Goal: Task Accomplishment & Management: Manage account settings

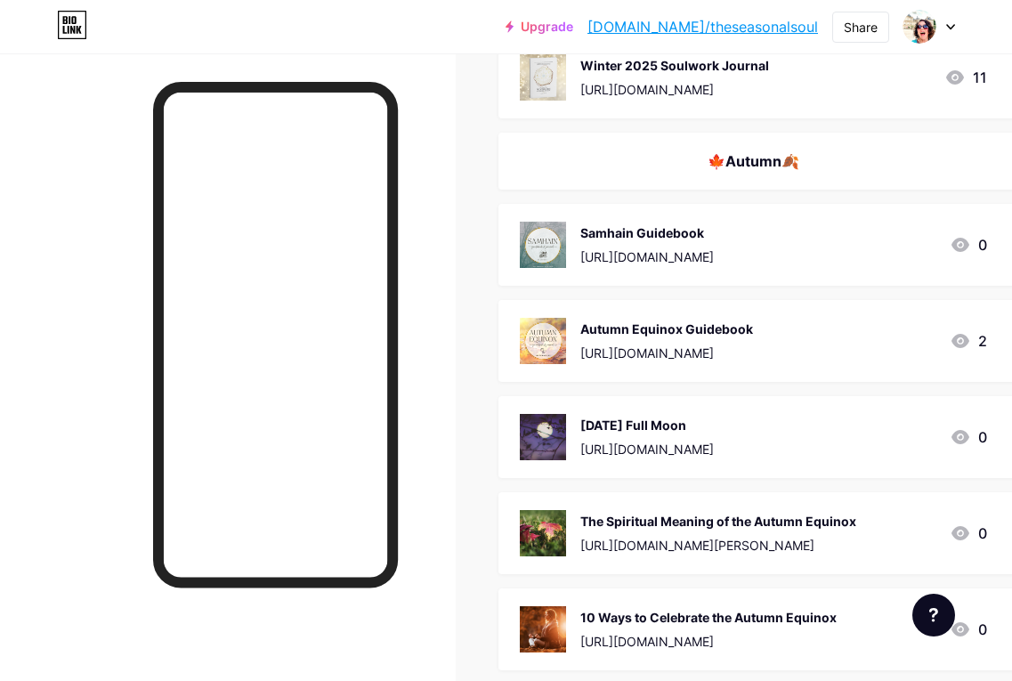
scroll to position [4588, 0]
click at [653, 235] on div "Samhain Guidebook" at bounding box center [646, 233] width 133 height 19
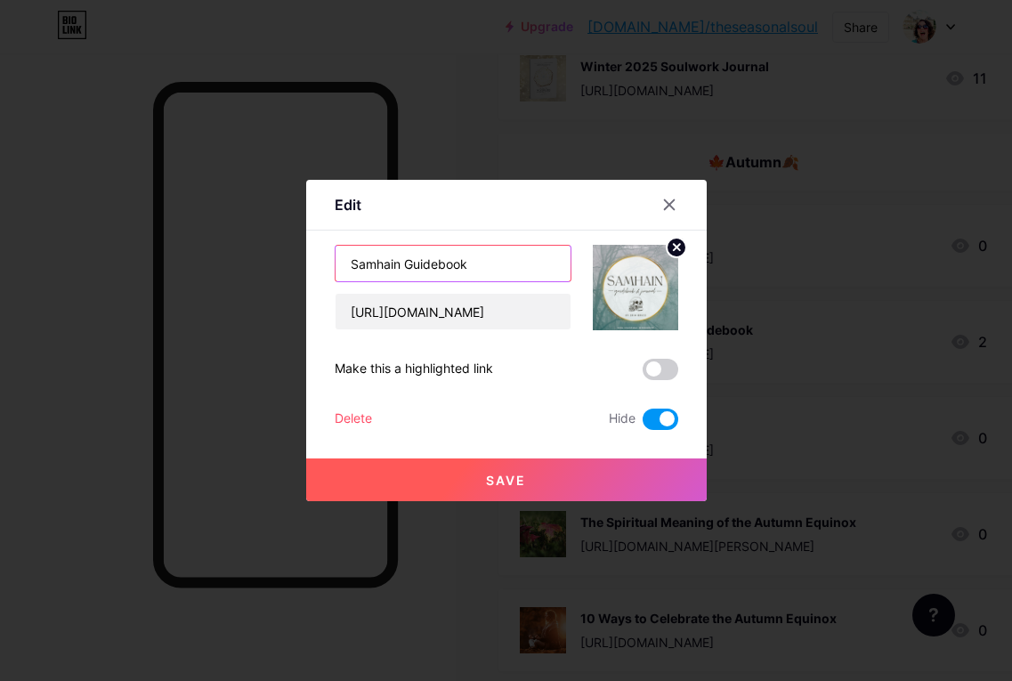
click at [431, 265] on input "Samhain Guidebook" at bounding box center [452, 264] width 235 height 36
click at [404, 261] on input "Samhain Guidebook" at bounding box center [452, 264] width 235 height 36
type input "Samhain Digital Guidebook"
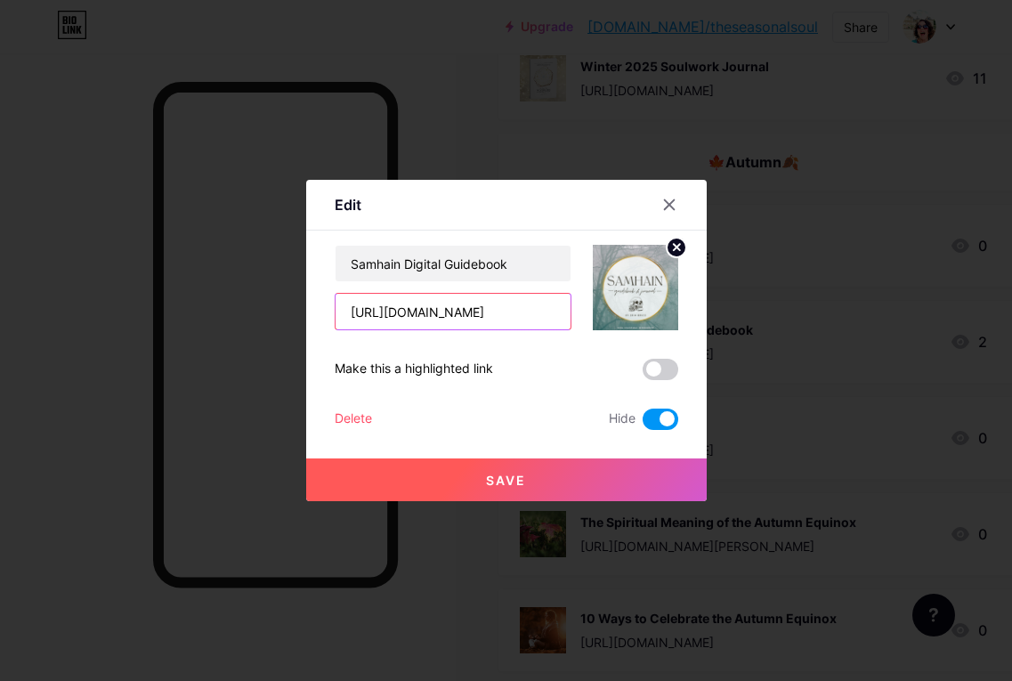
click at [441, 310] on input "[URL][DOMAIN_NAME]" at bounding box center [452, 312] width 235 height 36
drag, startPoint x: 393, startPoint y: 315, endPoint x: 624, endPoint y: 329, distance: 230.9
click at [624, 329] on div "Samhain Digital Guidebook [URL][DOMAIN_NAME]" at bounding box center [506, 287] width 343 height 85
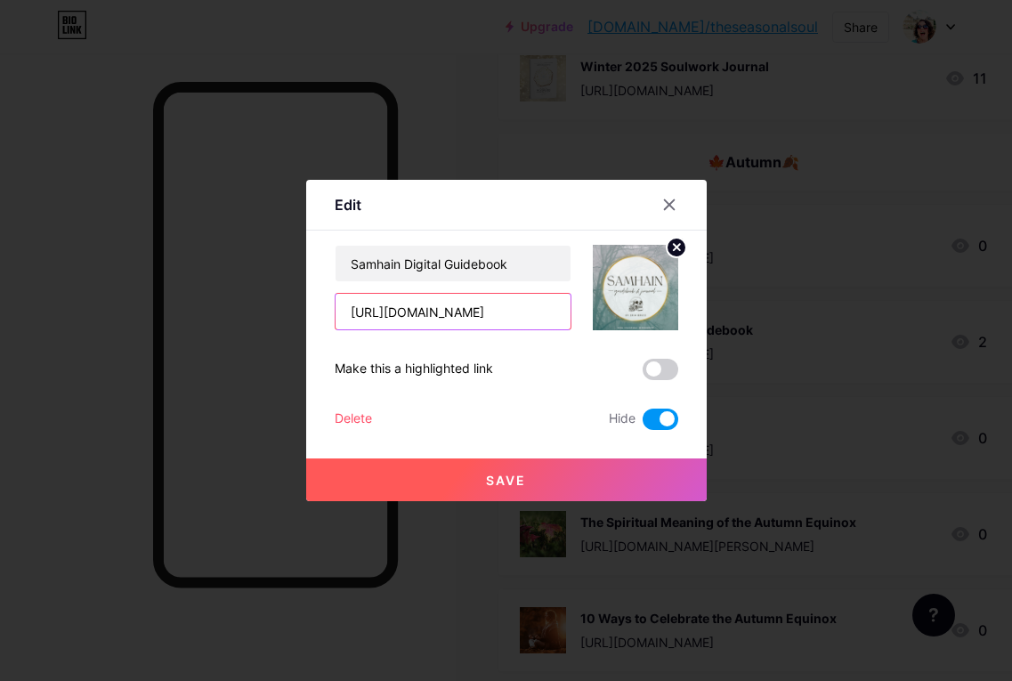
type input "[URL][DOMAIN_NAME]"
click at [655, 416] on span at bounding box center [660, 418] width 36 height 21
click at [642, 423] on input "checkbox" at bounding box center [642, 423] width 0 height 0
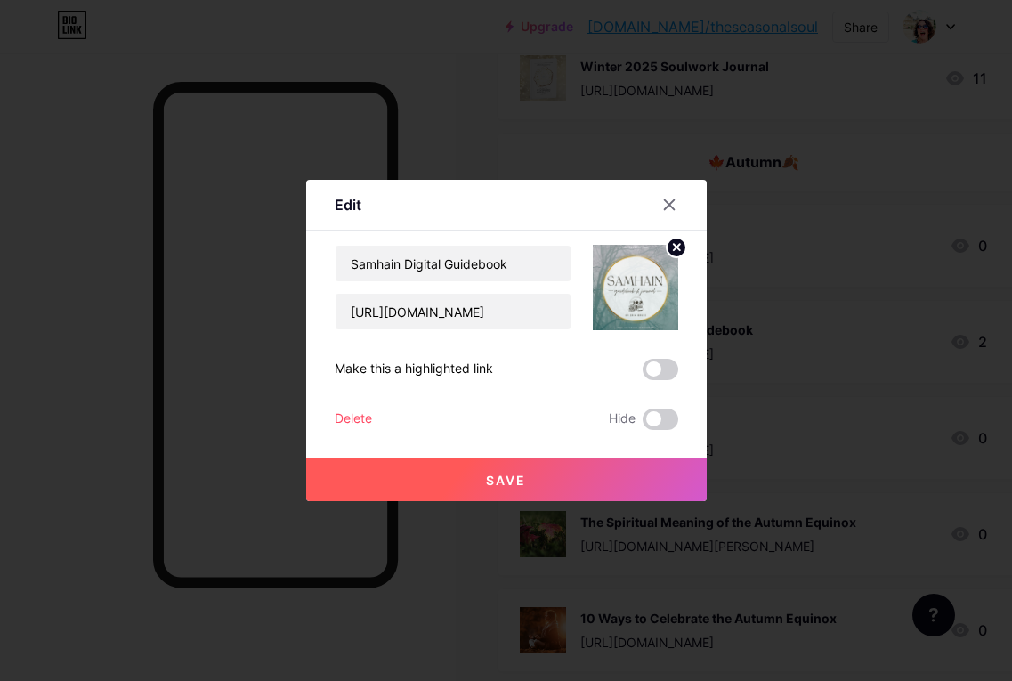
click at [512, 483] on span "Save" at bounding box center [506, 479] width 40 height 15
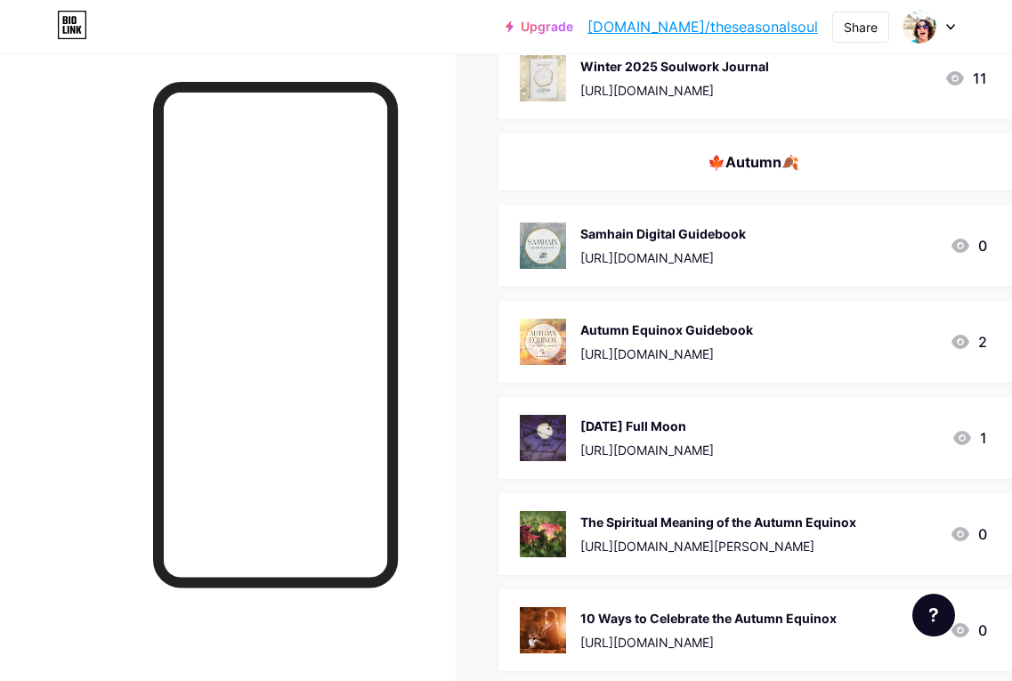
click at [857, 319] on div "Autumn Equinox Guidebook [URL][DOMAIN_NAME] 2" at bounding box center [753, 342] width 467 height 46
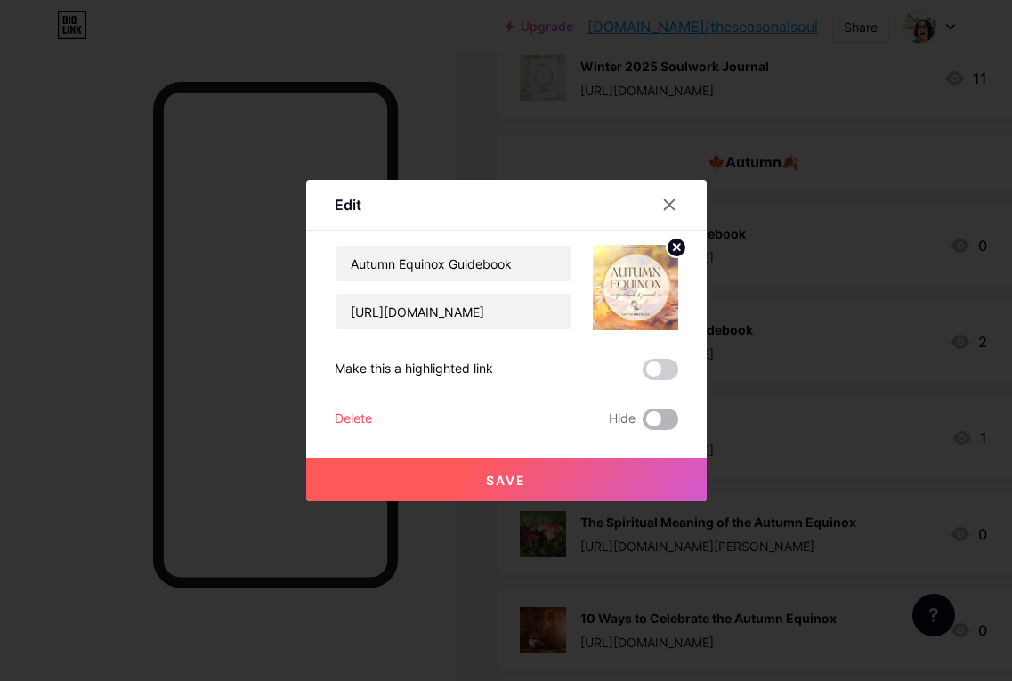
click at [668, 417] on span at bounding box center [660, 418] width 36 height 21
click at [642, 423] on input "checkbox" at bounding box center [642, 423] width 0 height 0
click at [496, 472] on span "Save" at bounding box center [506, 479] width 40 height 15
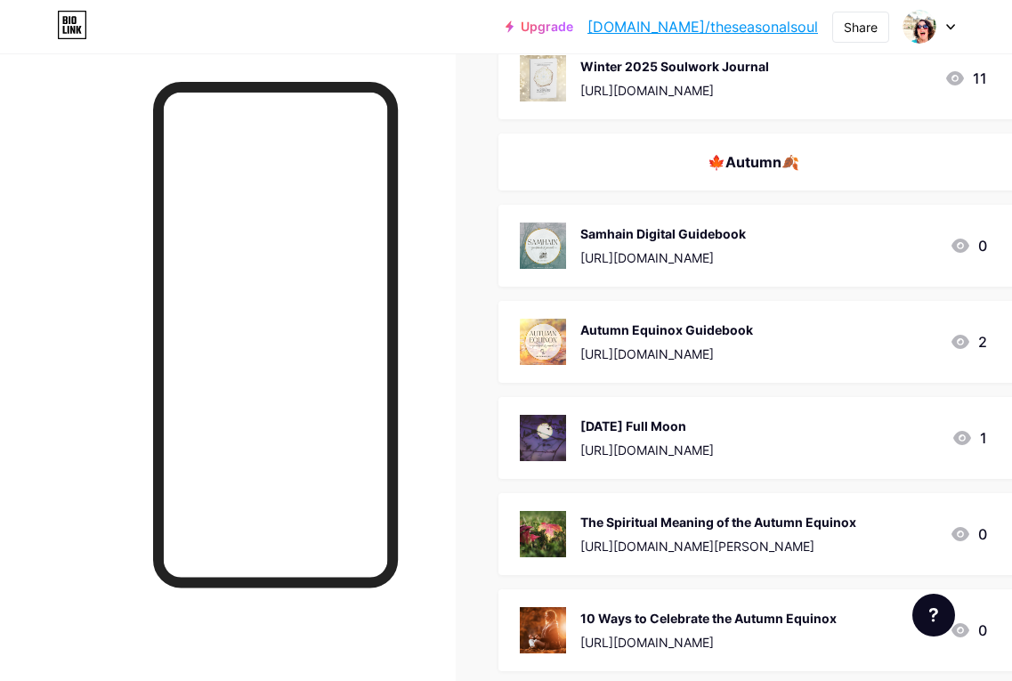
click at [714, 416] on div "[DATE] Full Moon" at bounding box center [646, 425] width 133 height 19
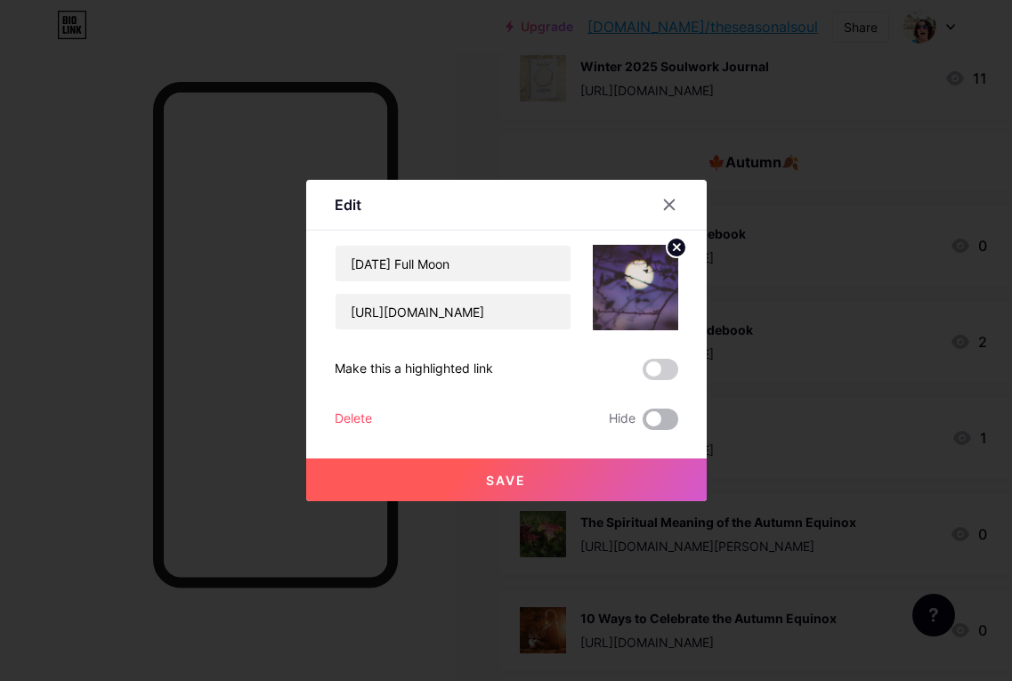
click at [665, 420] on span at bounding box center [660, 418] width 36 height 21
click at [642, 423] on input "checkbox" at bounding box center [642, 423] width 0 height 0
click at [585, 462] on button "Save" at bounding box center [506, 479] width 400 height 43
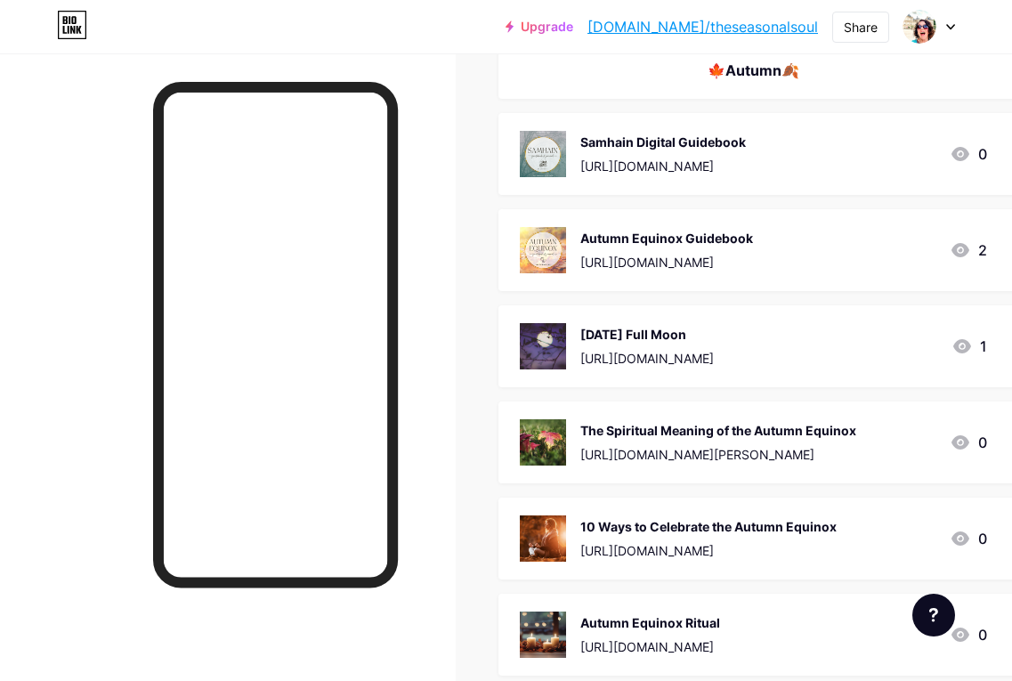
scroll to position [4779, 0]
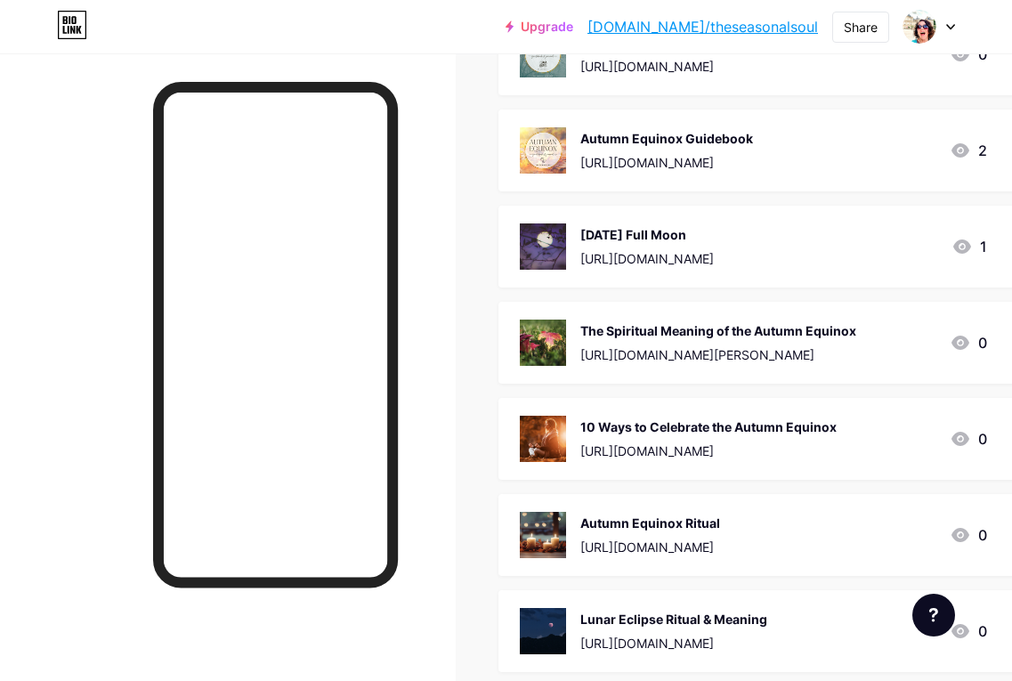
click at [733, 325] on div "The Spiritual Meaning of the Autumn Equinox" at bounding box center [718, 330] width 276 height 19
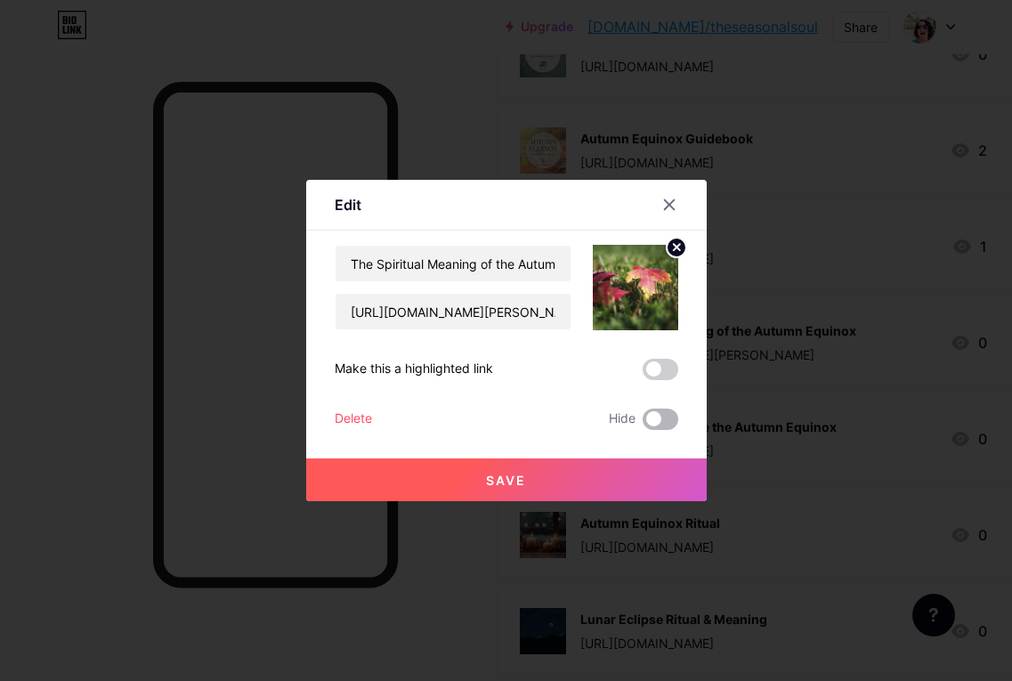
click at [662, 417] on span at bounding box center [660, 418] width 36 height 21
click at [642, 423] on input "checkbox" at bounding box center [642, 423] width 0 height 0
click at [522, 472] on span "Save" at bounding box center [506, 479] width 40 height 15
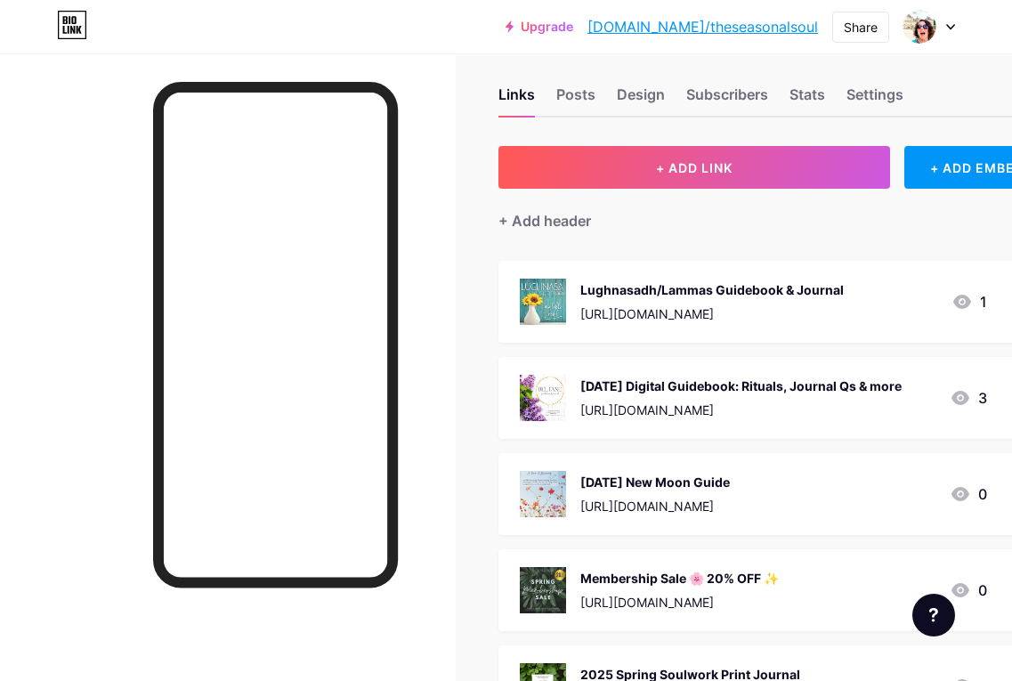
scroll to position [0, 0]
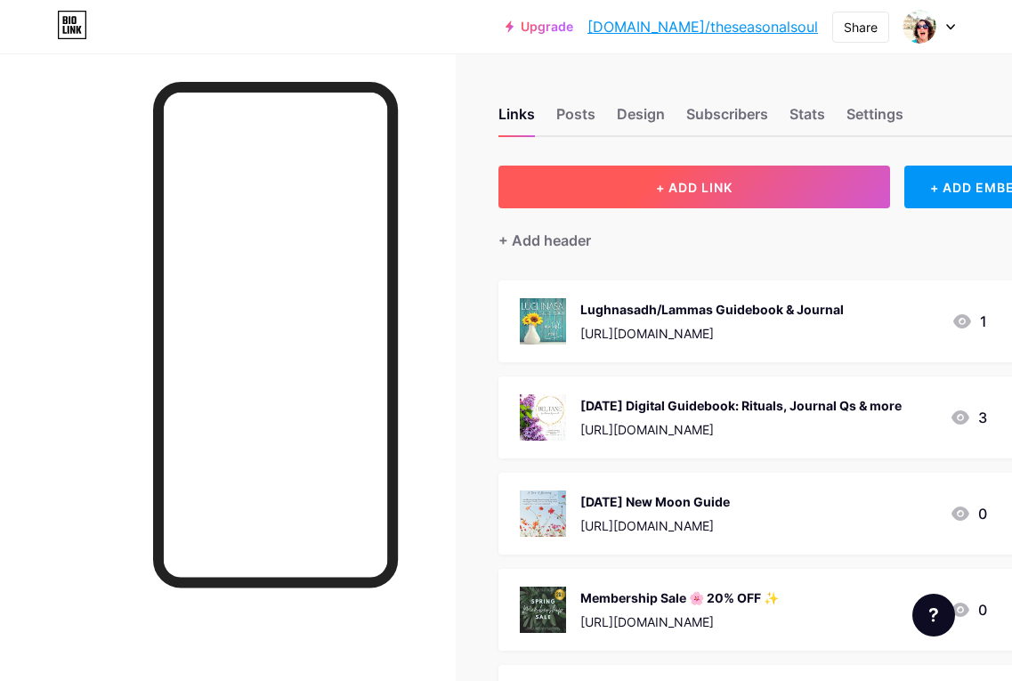
click at [701, 183] on span "+ ADD LINK" at bounding box center [694, 187] width 77 height 15
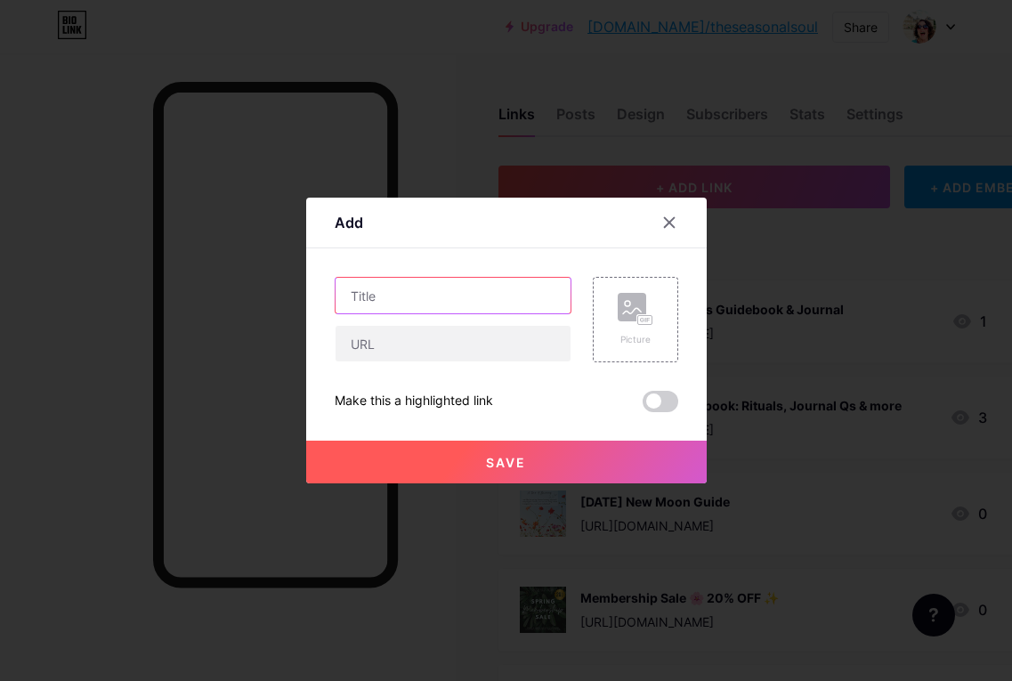
click at [406, 294] on input "text" at bounding box center [452, 296] width 235 height 36
type input "The Spiritual Meaning of [DEMOGRAPHIC_DATA]"
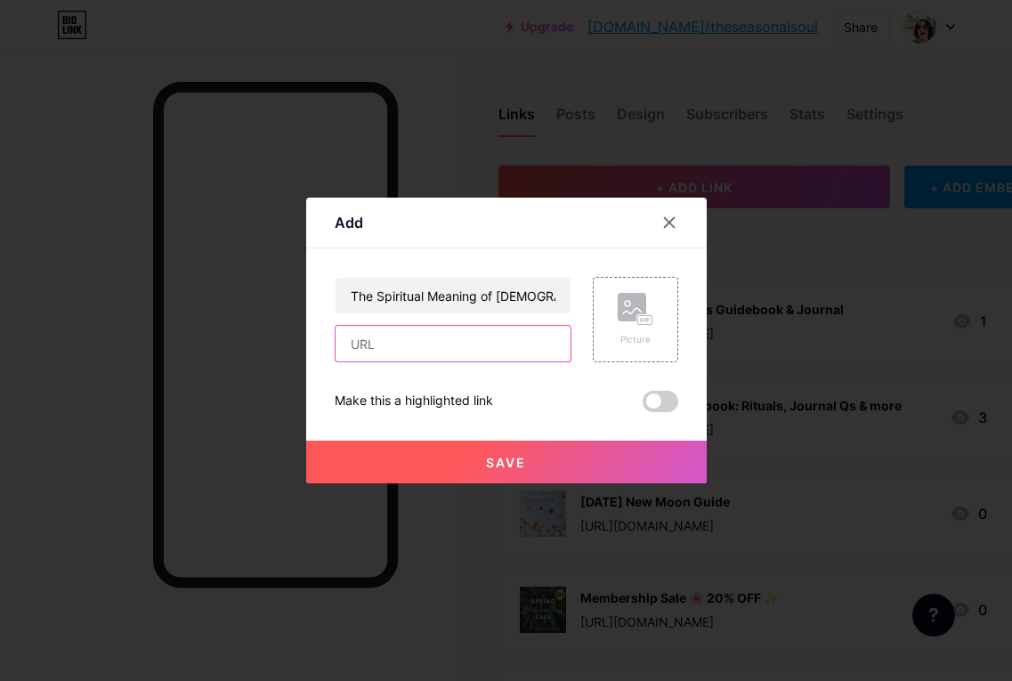
click at [392, 346] on input "text" at bounding box center [452, 344] width 235 height 36
paste input "[URL][DOMAIN_NAME]"
type input "[URL][DOMAIN_NAME]"
click at [629, 313] on icon at bounding box center [632, 310] width 18 height 5
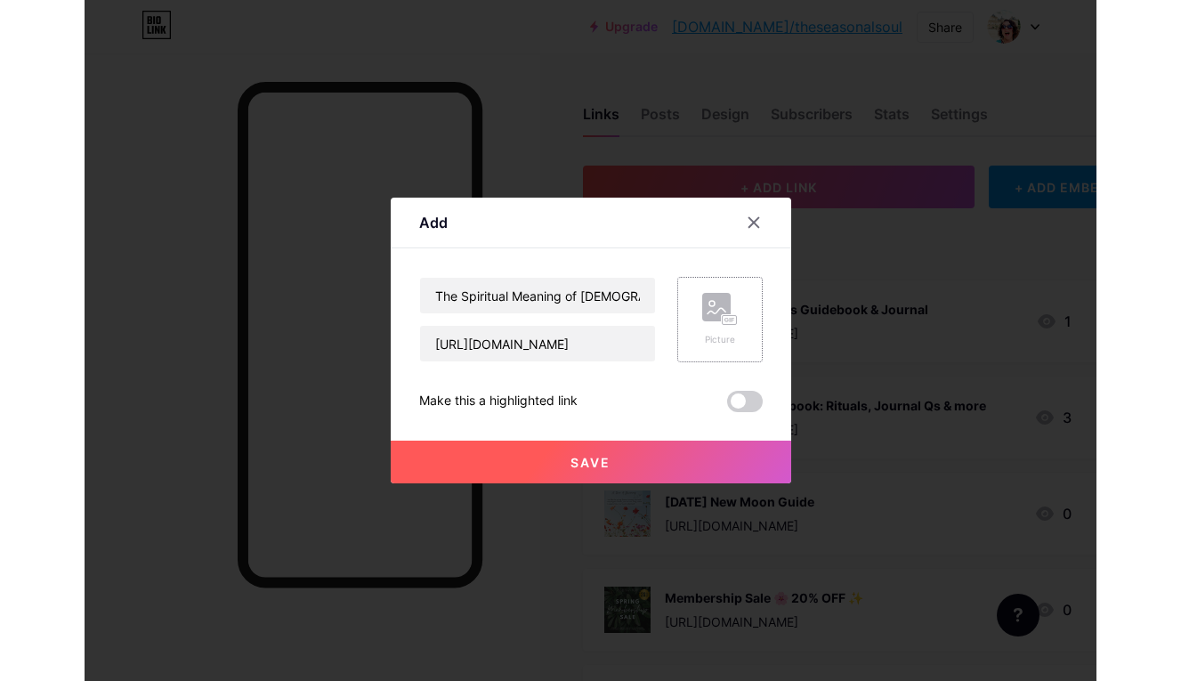
scroll to position [0, 0]
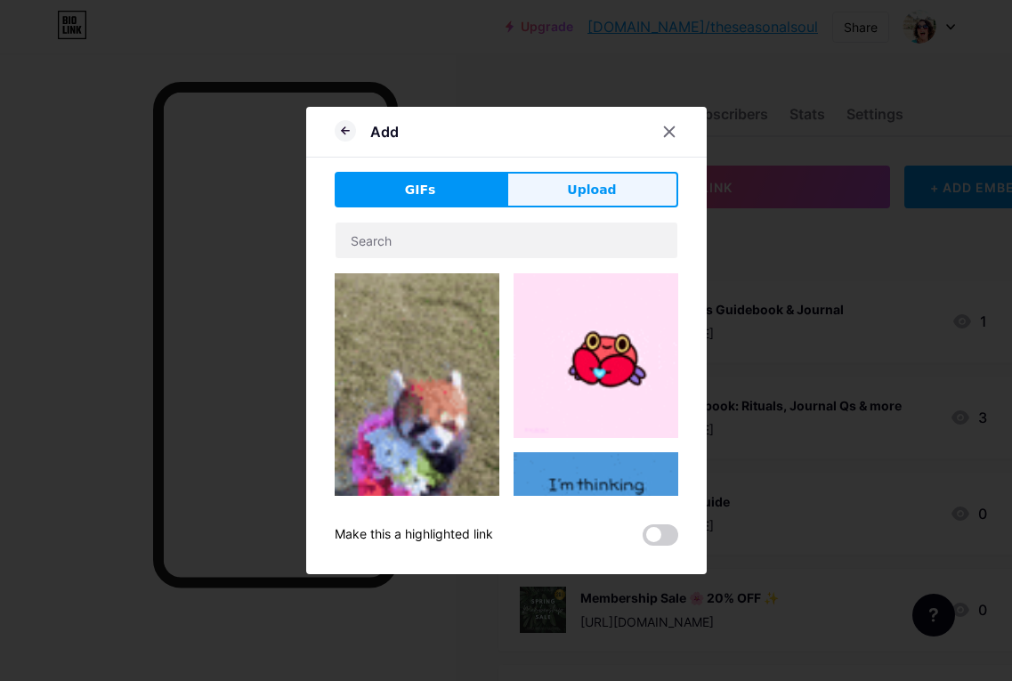
click at [608, 186] on span "Upload" at bounding box center [591, 190] width 49 height 19
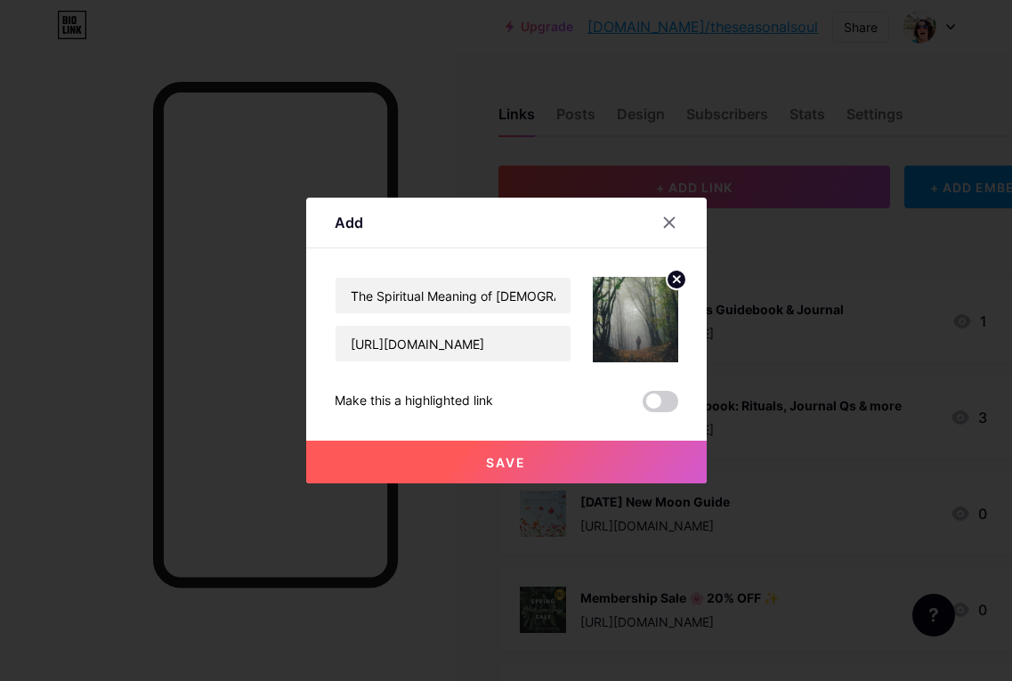
click at [519, 458] on span "Save" at bounding box center [506, 462] width 40 height 15
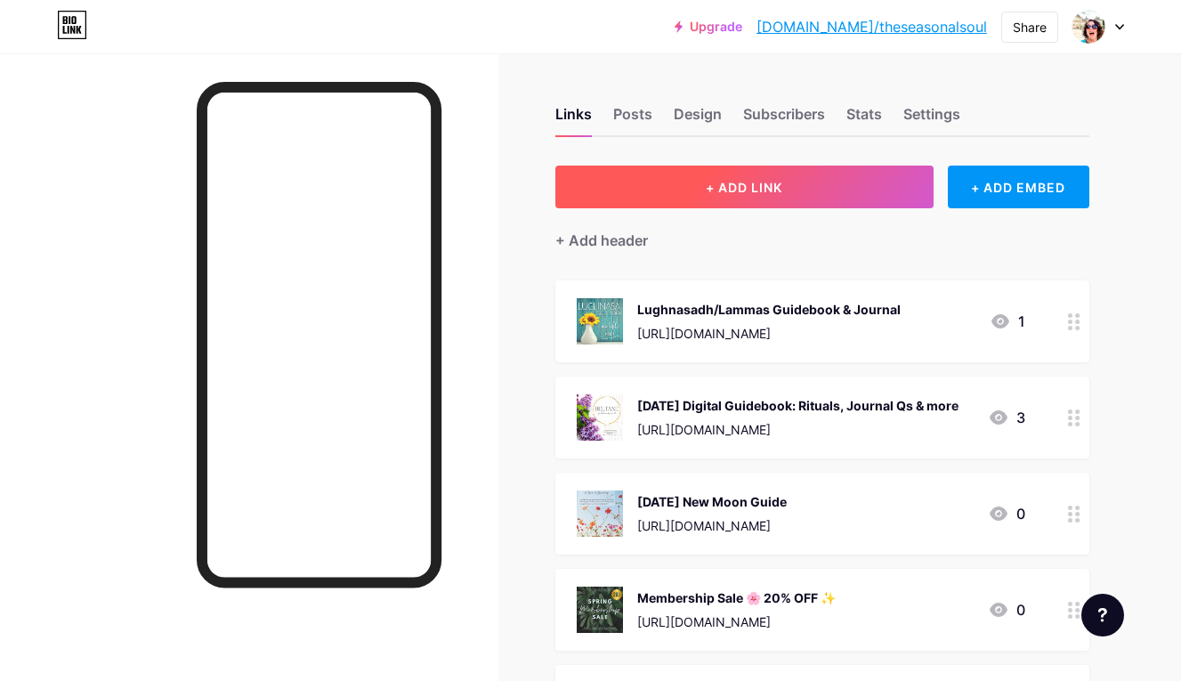
click at [786, 190] on button "+ ADD LINK" at bounding box center [744, 186] width 378 height 43
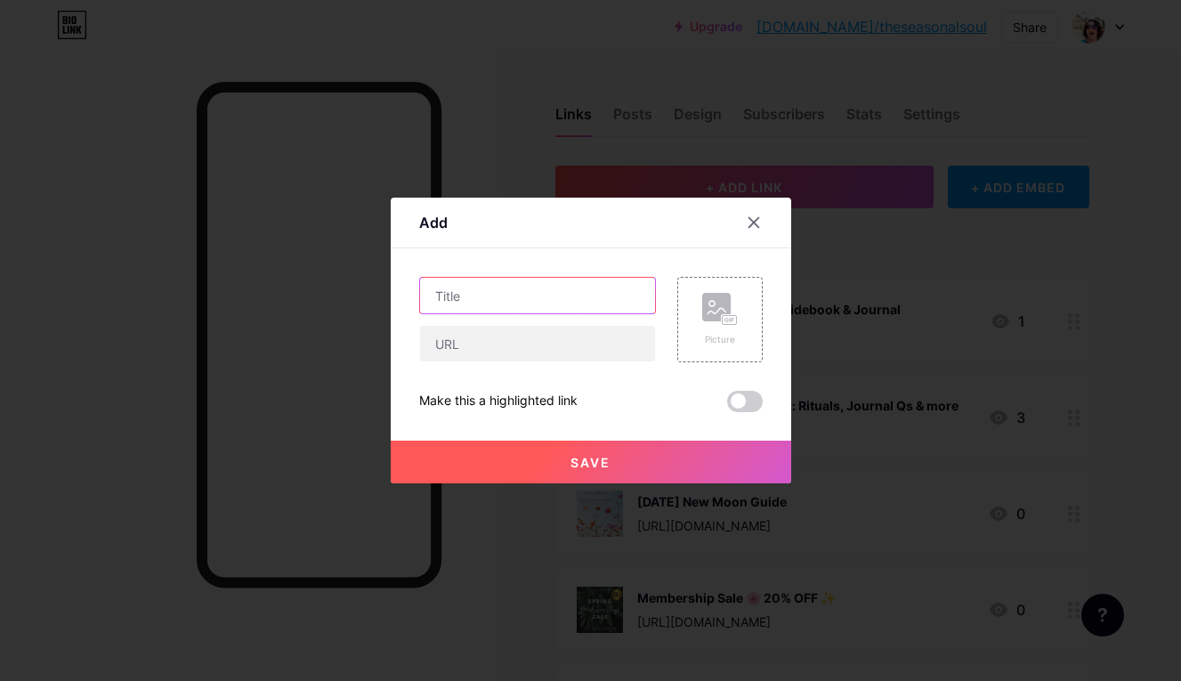
click at [477, 297] on input "text" at bounding box center [537, 296] width 235 height 36
type input "A Ritual for Samhain"
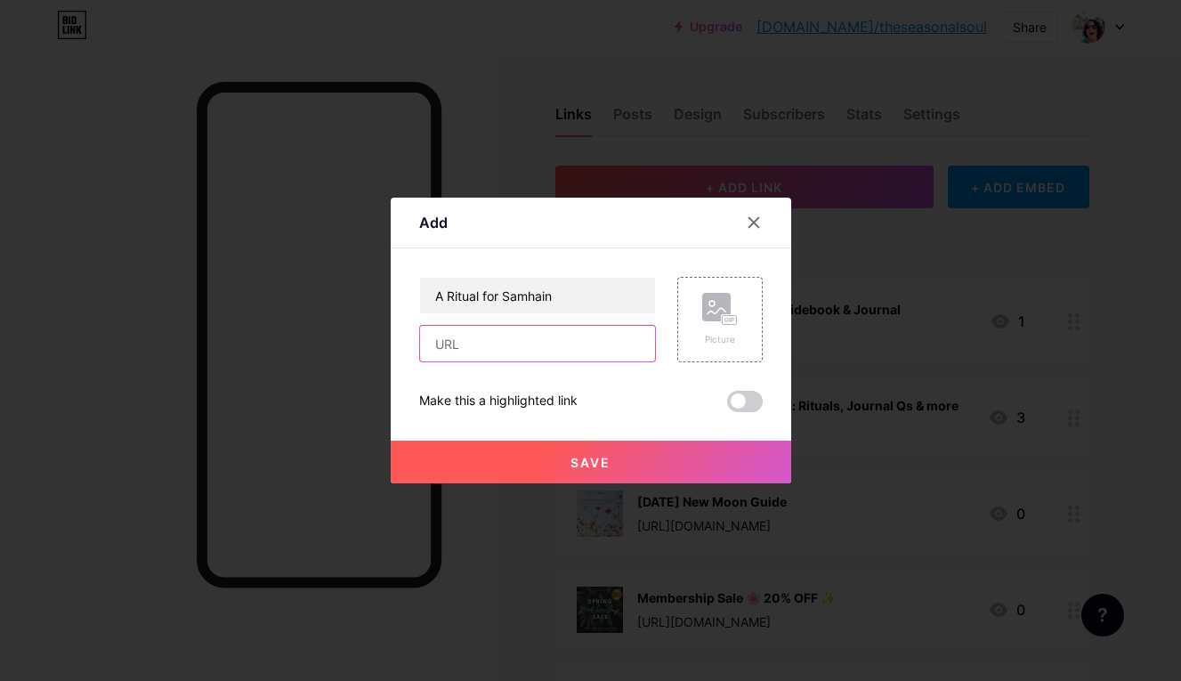
click at [473, 349] on input "text" at bounding box center [537, 344] width 235 height 36
paste input "[URL][DOMAIN_NAME]"
type input "[URL][DOMAIN_NAME]"
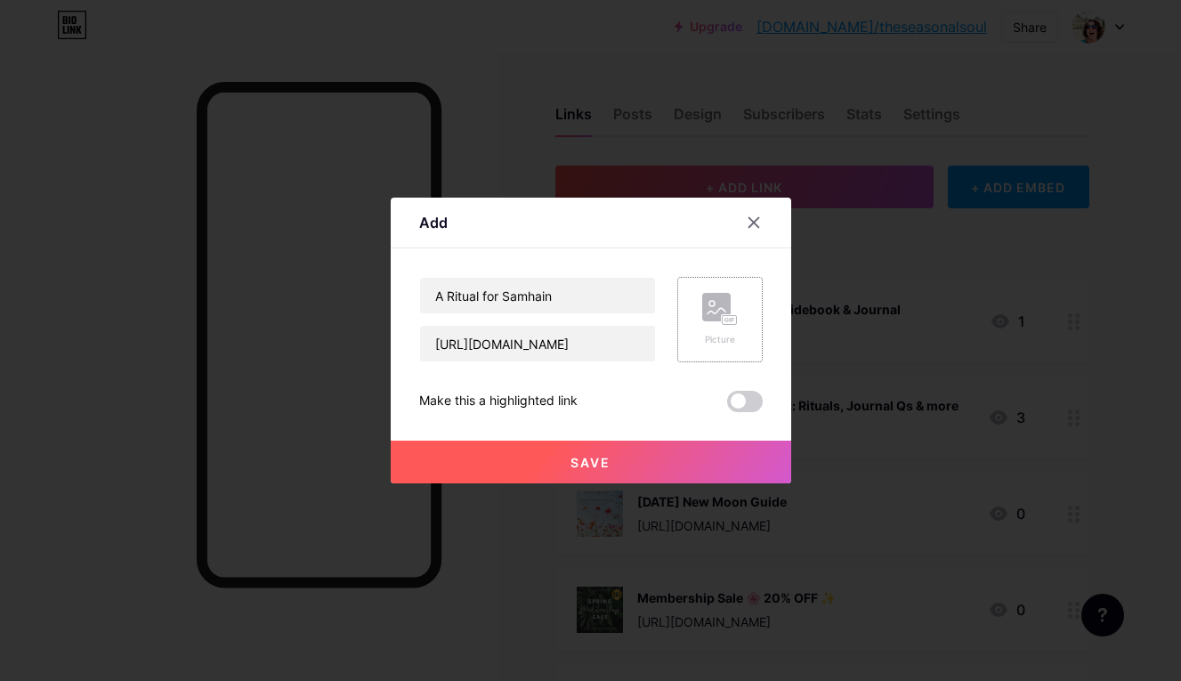
click at [718, 316] on rect at bounding box center [716, 307] width 28 height 28
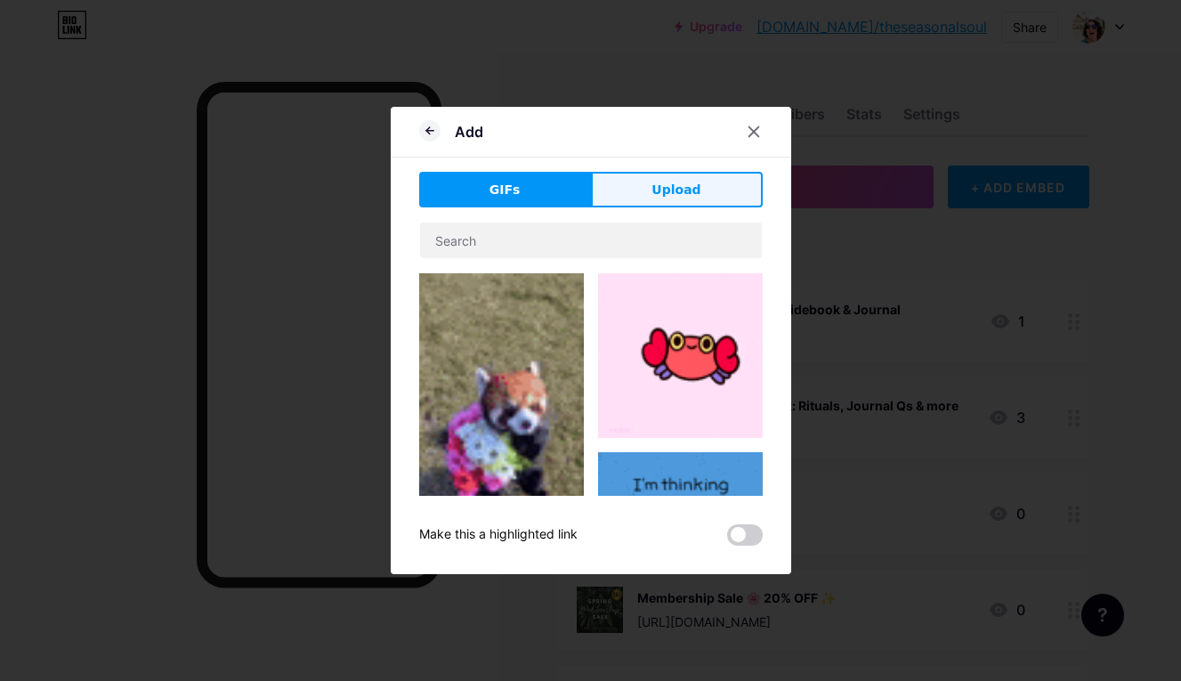
click at [691, 190] on span "Upload" at bounding box center [675, 190] width 49 height 19
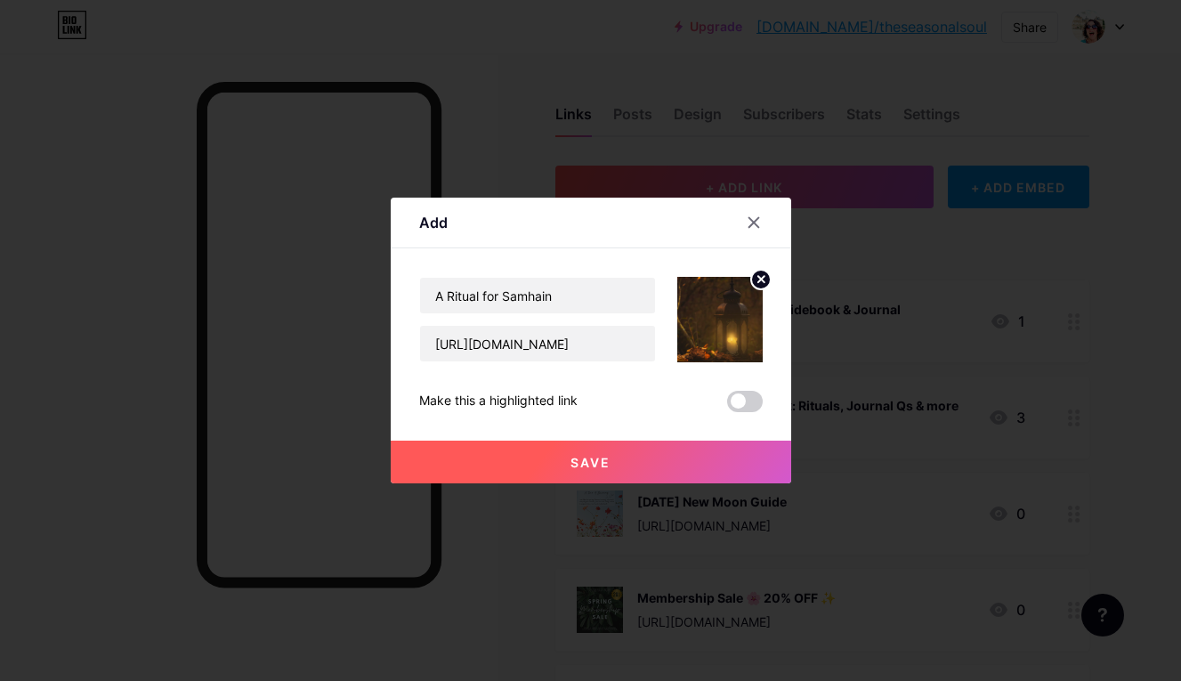
click at [598, 462] on span "Save" at bounding box center [590, 462] width 40 height 15
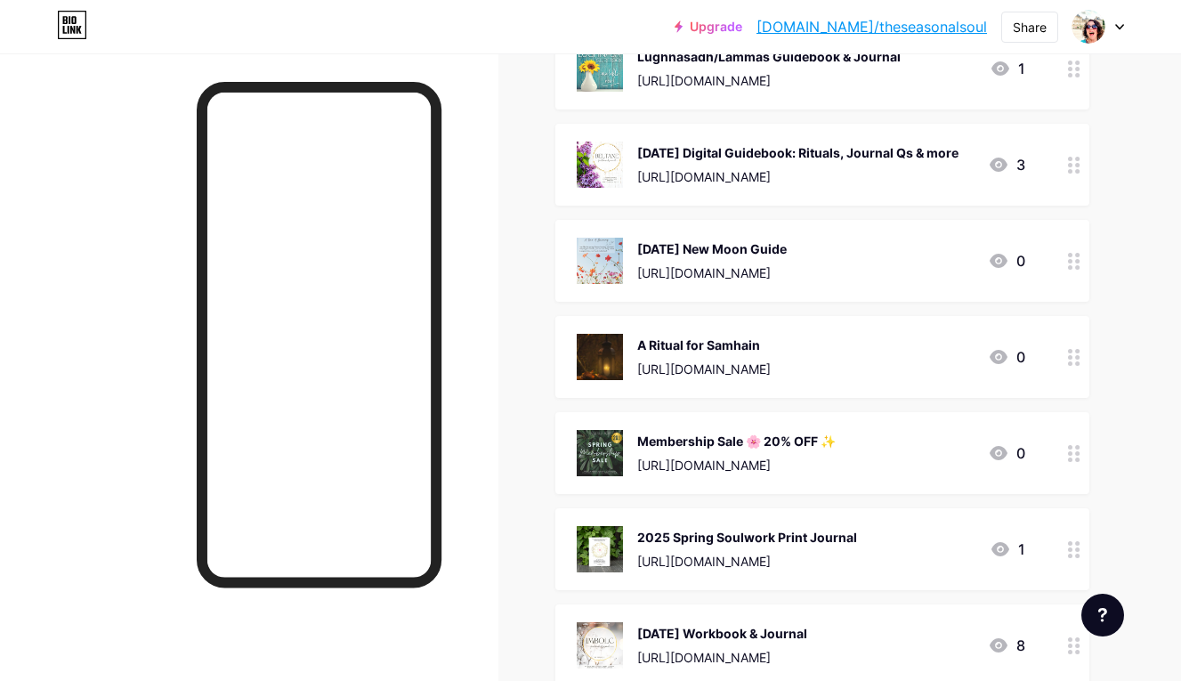
scroll to position [276, 0]
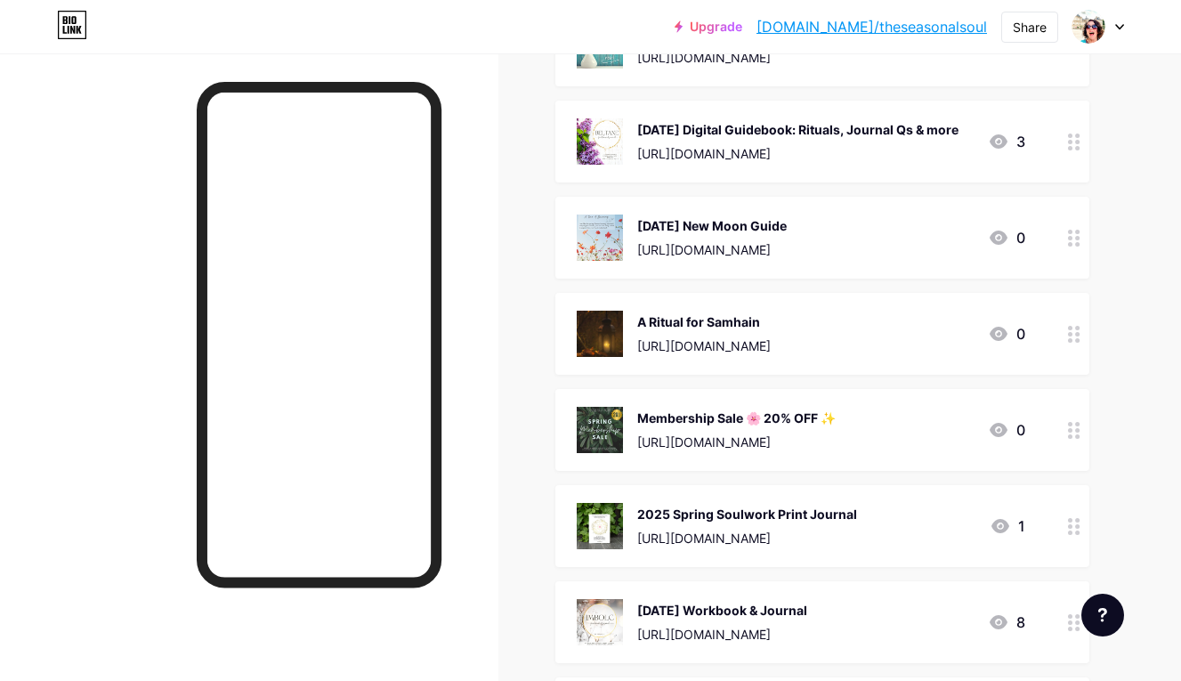
drag, startPoint x: 1069, startPoint y: 608, endPoint x: 1146, endPoint y: 388, distance: 232.7
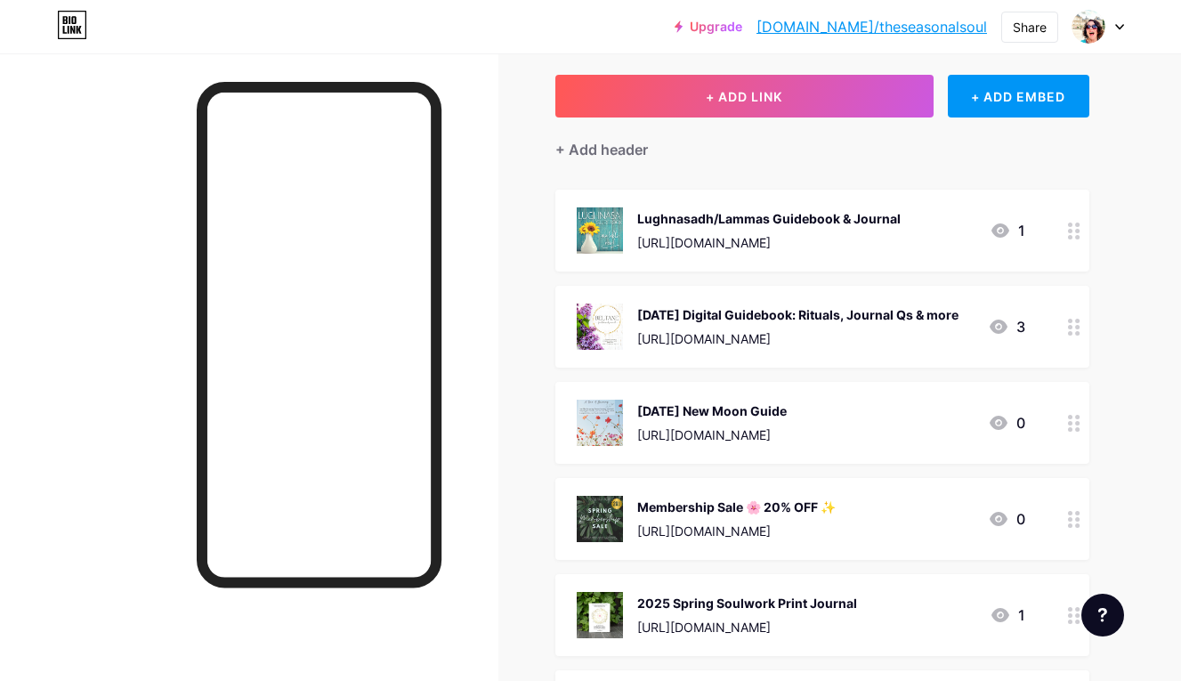
scroll to position [0, 0]
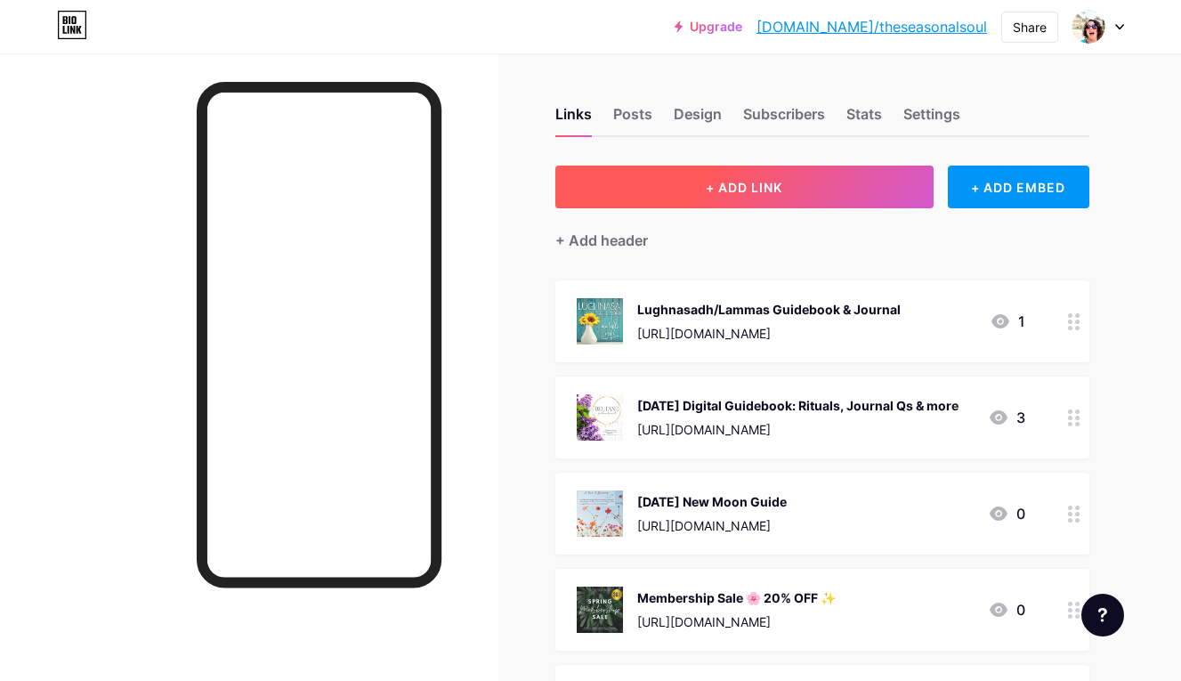
click at [786, 190] on button "+ ADD LINK" at bounding box center [744, 186] width 378 height 43
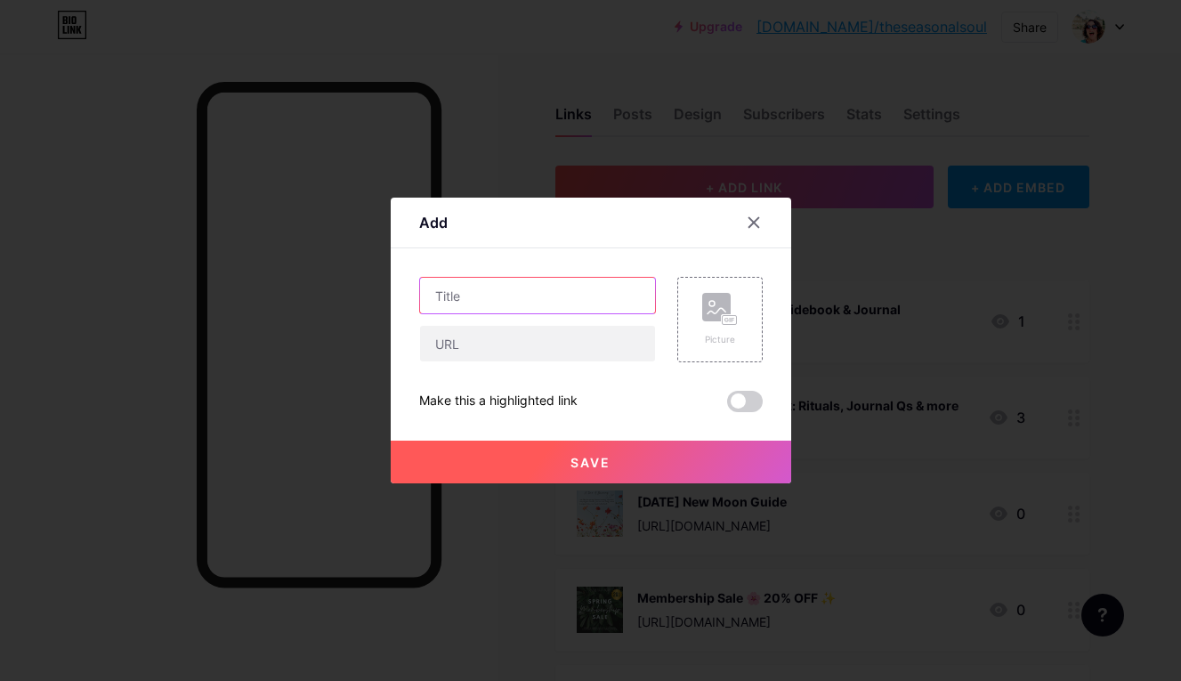
click at [576, 294] on input "text" at bounding box center [537, 296] width 235 height 36
type input "10 Ways to Celebrate Samhain"
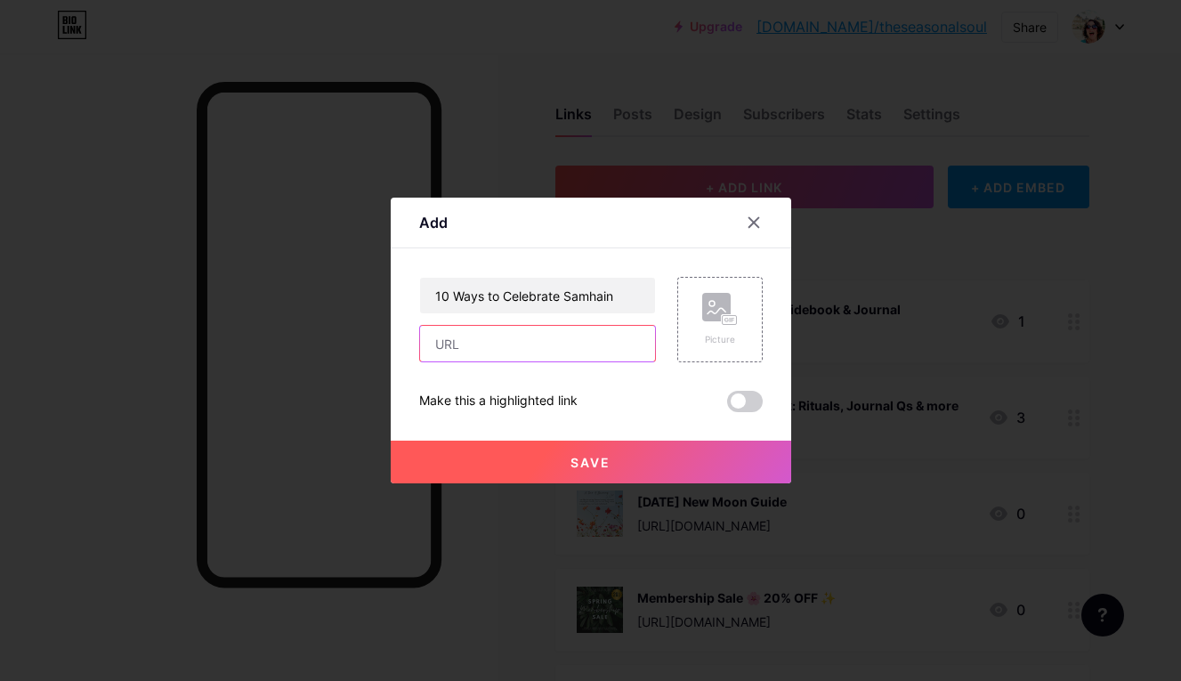
click at [560, 339] on input "text" at bounding box center [537, 344] width 235 height 36
paste input "[URL][DOMAIN_NAME]"
type input "[URL][DOMAIN_NAME]"
click at [708, 315] on rect at bounding box center [716, 307] width 28 height 28
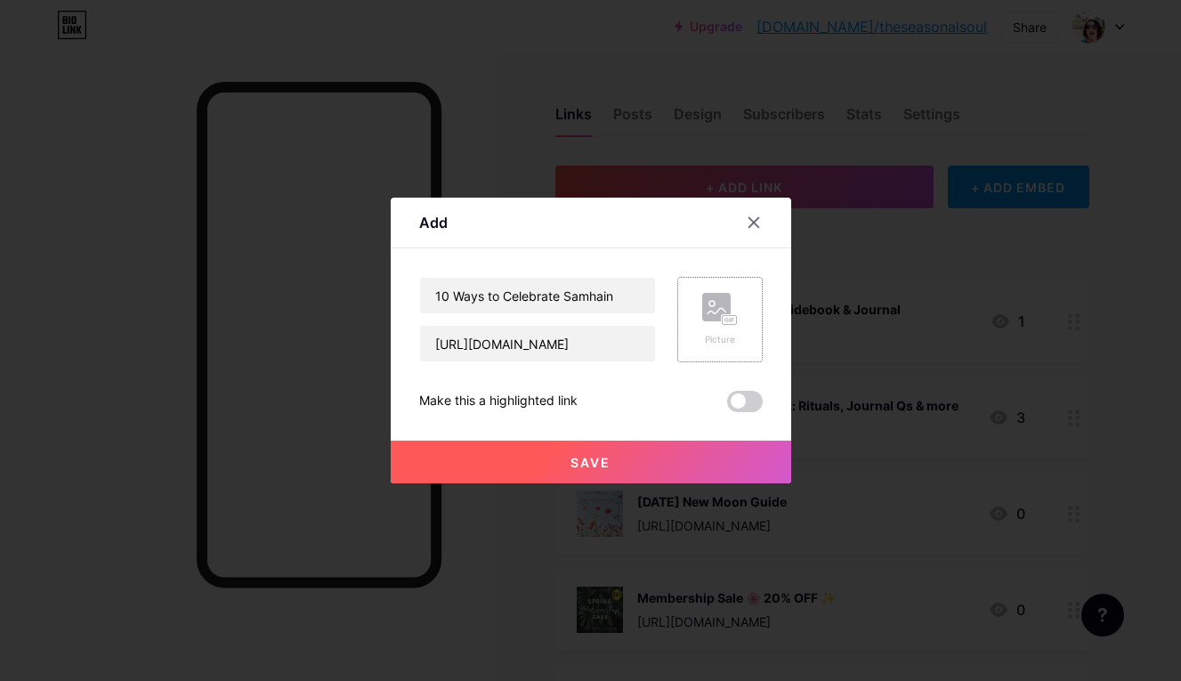
scroll to position [0, 0]
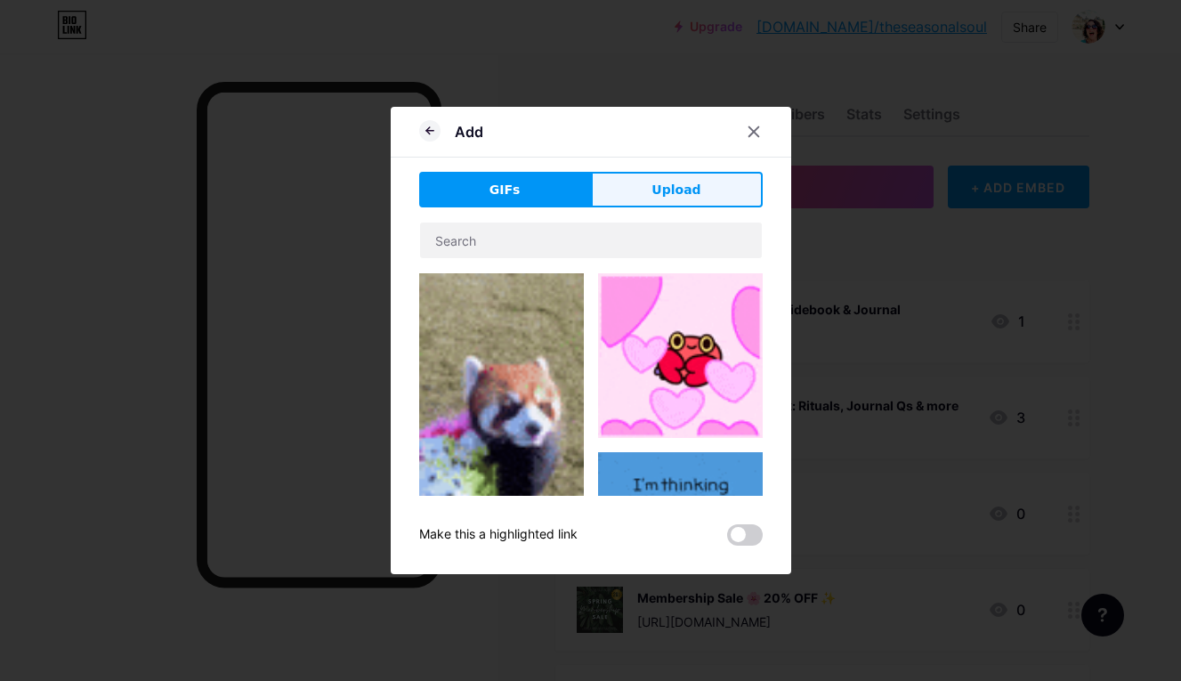
click at [686, 190] on span "Upload" at bounding box center [675, 190] width 49 height 19
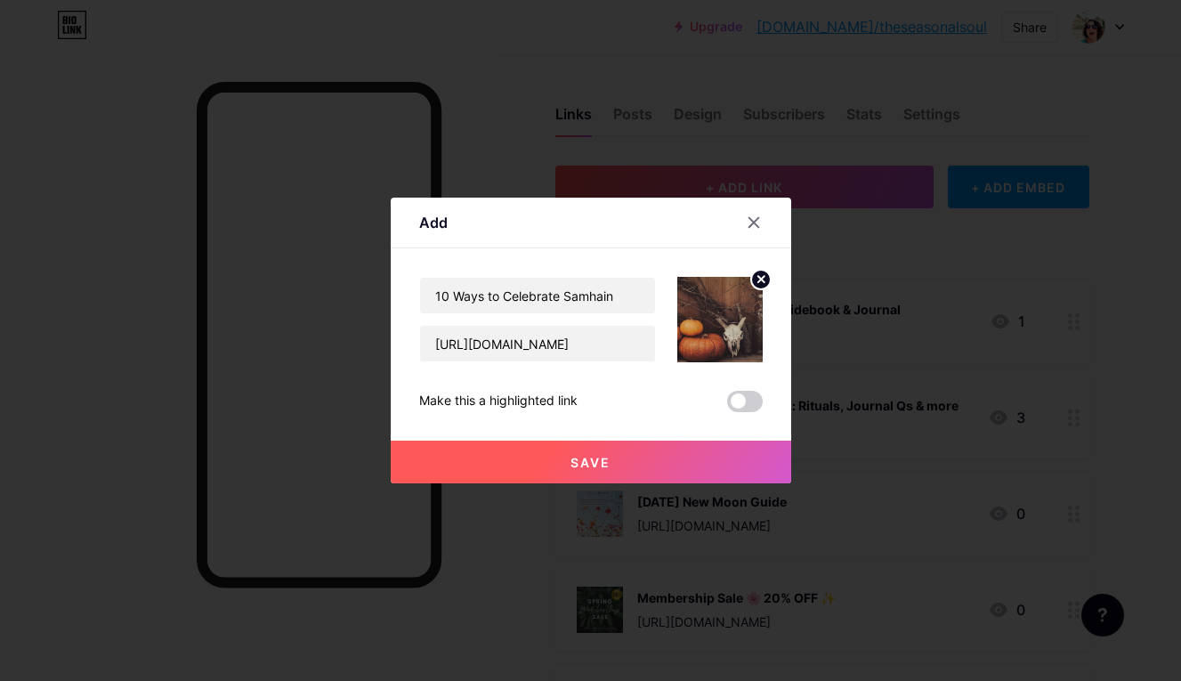
click at [593, 460] on span "Save" at bounding box center [590, 462] width 40 height 15
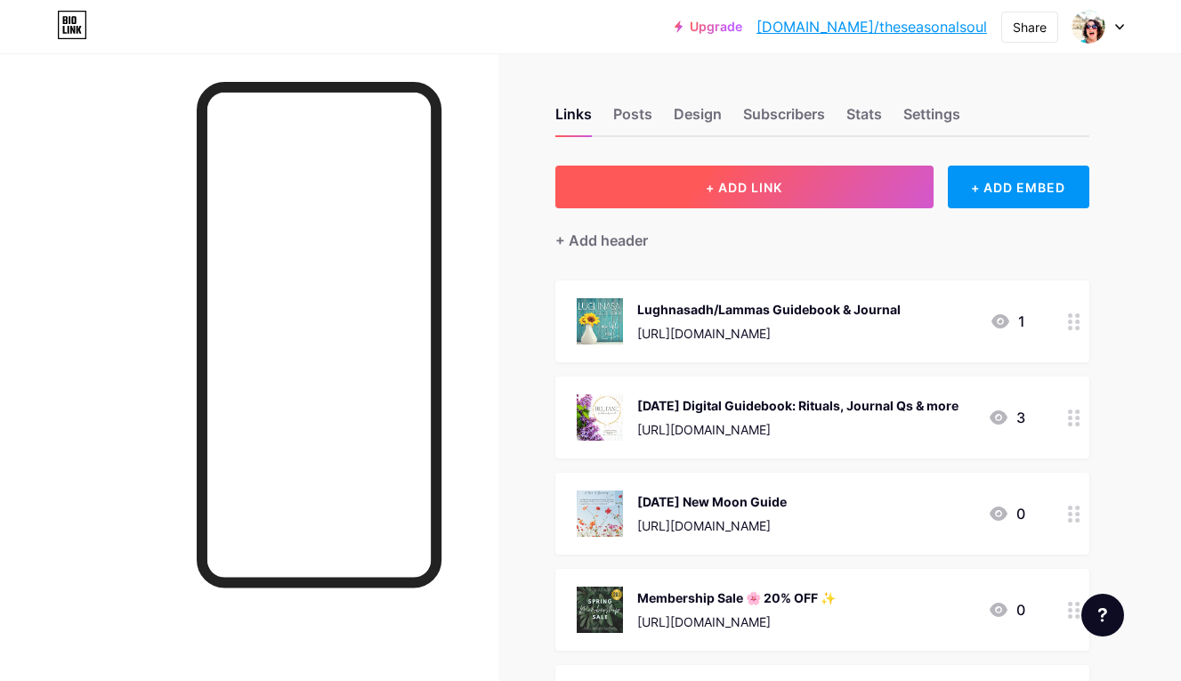
click at [776, 185] on span "+ ADD LINK" at bounding box center [744, 187] width 77 height 15
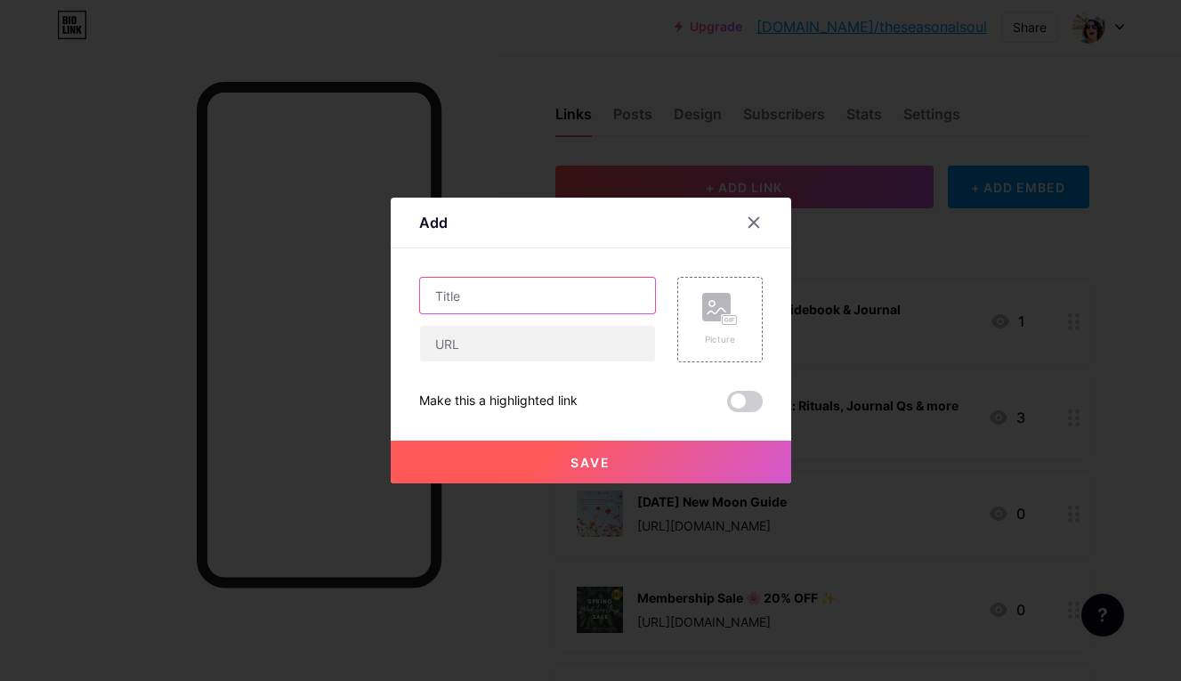
click at [597, 299] on input "text" at bounding box center [537, 296] width 235 height 36
type input "Samhain Tarot Spread"
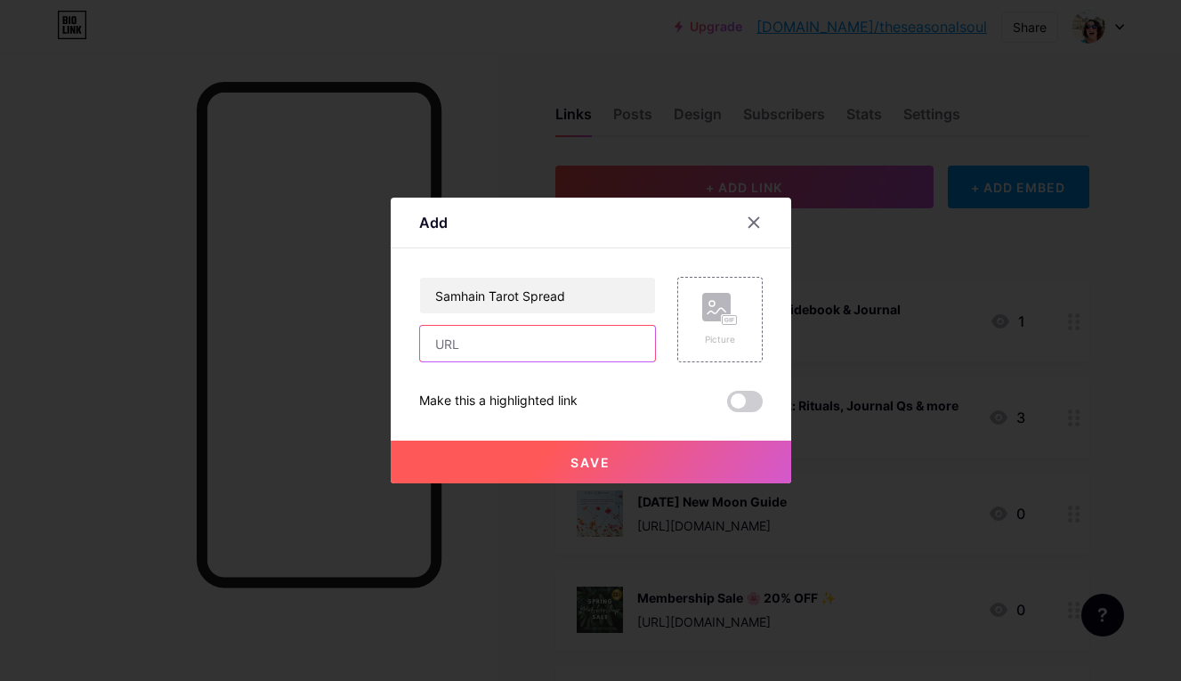
click at [580, 345] on input "text" at bounding box center [537, 344] width 235 height 36
paste input "[URL][DOMAIN_NAME]"
type input "[URL][DOMAIN_NAME]"
click at [724, 316] on rect at bounding box center [729, 320] width 14 height 9
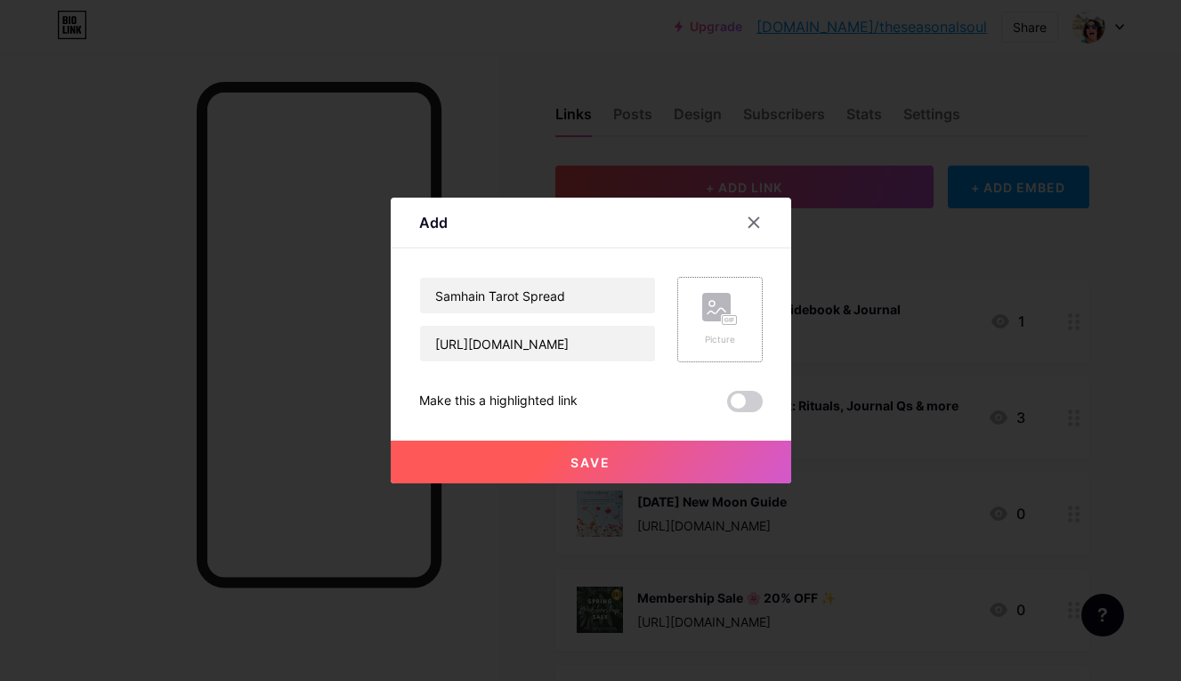
scroll to position [0, 0]
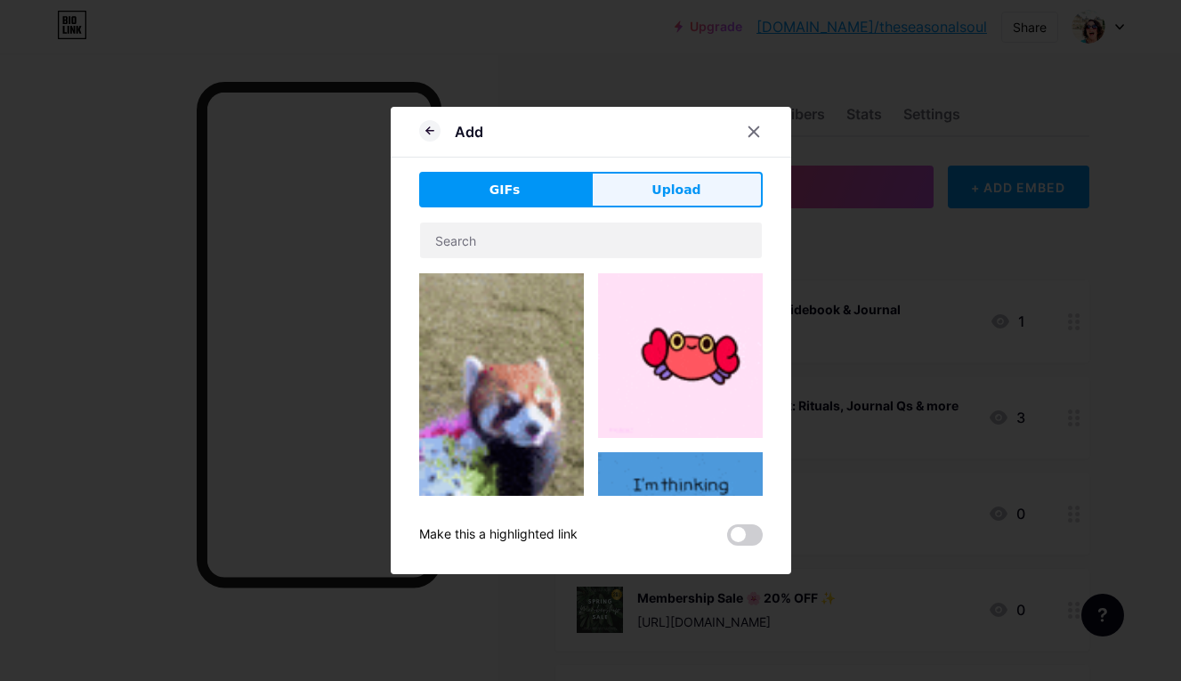
click at [686, 198] on span "Upload" at bounding box center [675, 190] width 49 height 19
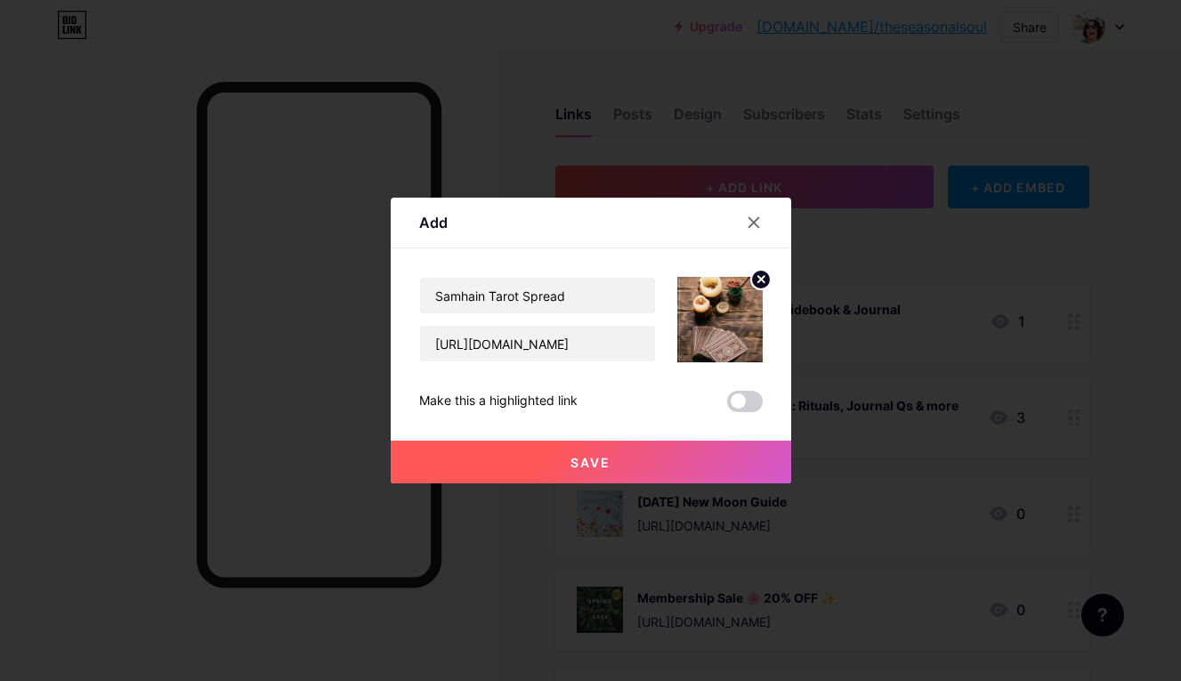
click at [599, 460] on span "Save" at bounding box center [590, 462] width 40 height 15
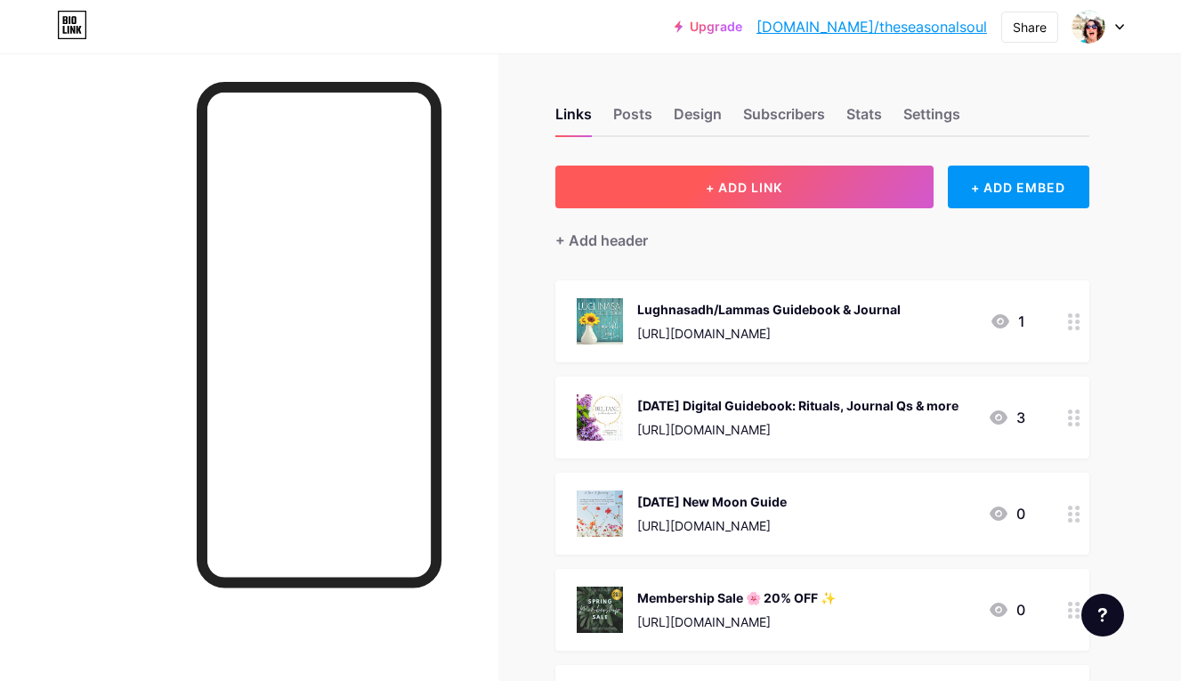
click at [770, 200] on button "+ ADD LINK" at bounding box center [744, 186] width 378 height 43
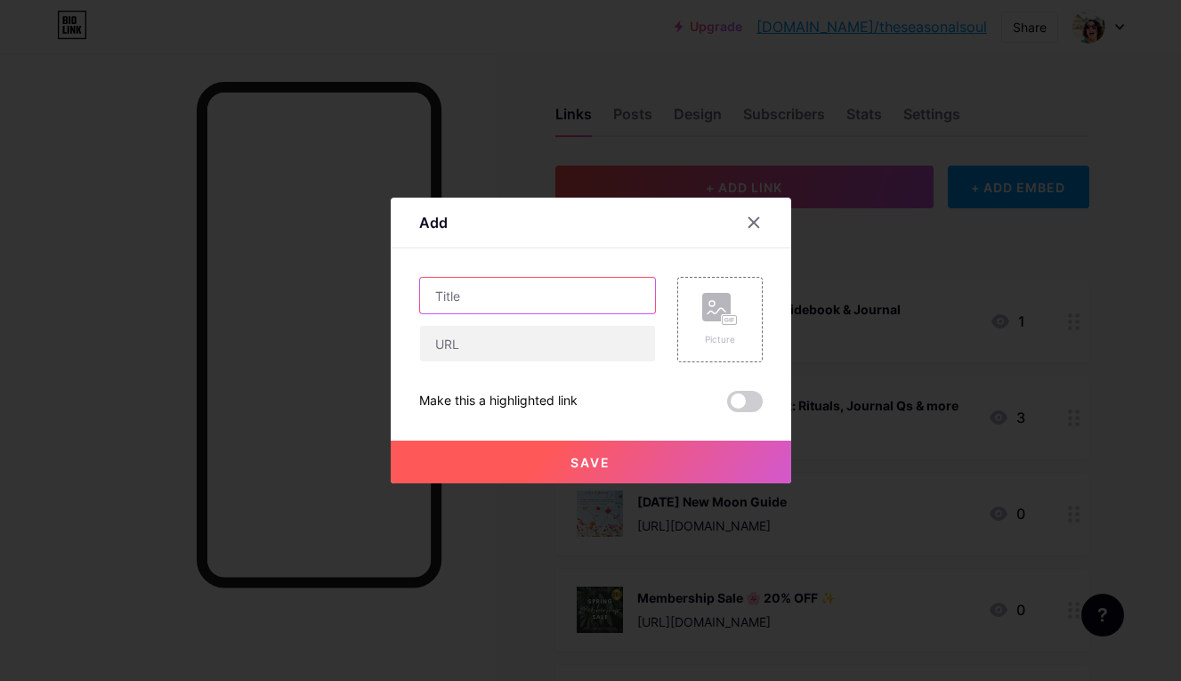
click at [534, 295] on input "text" at bounding box center [537, 296] width 235 height 36
type input "Free Samhain Download"
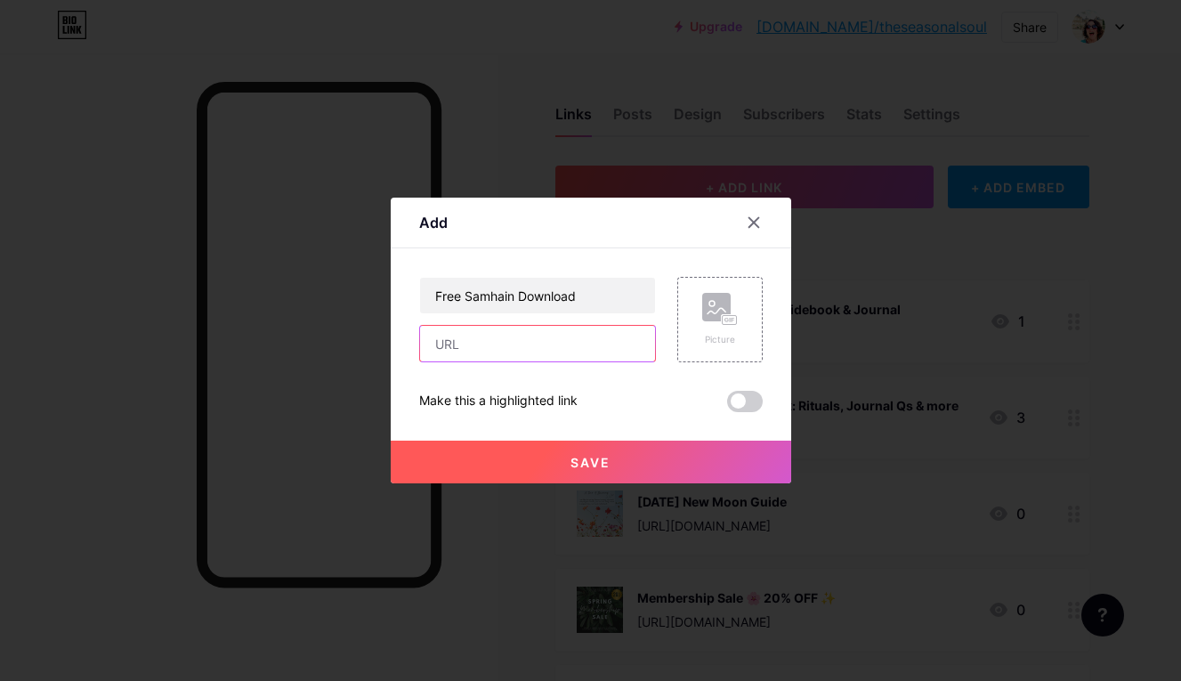
click at [532, 345] on input "text" at bounding box center [537, 344] width 235 height 36
paste input "[URL][DOMAIN_NAME]"
type input "[URL][DOMAIN_NAME]"
click at [719, 320] on rect at bounding box center [716, 307] width 28 height 28
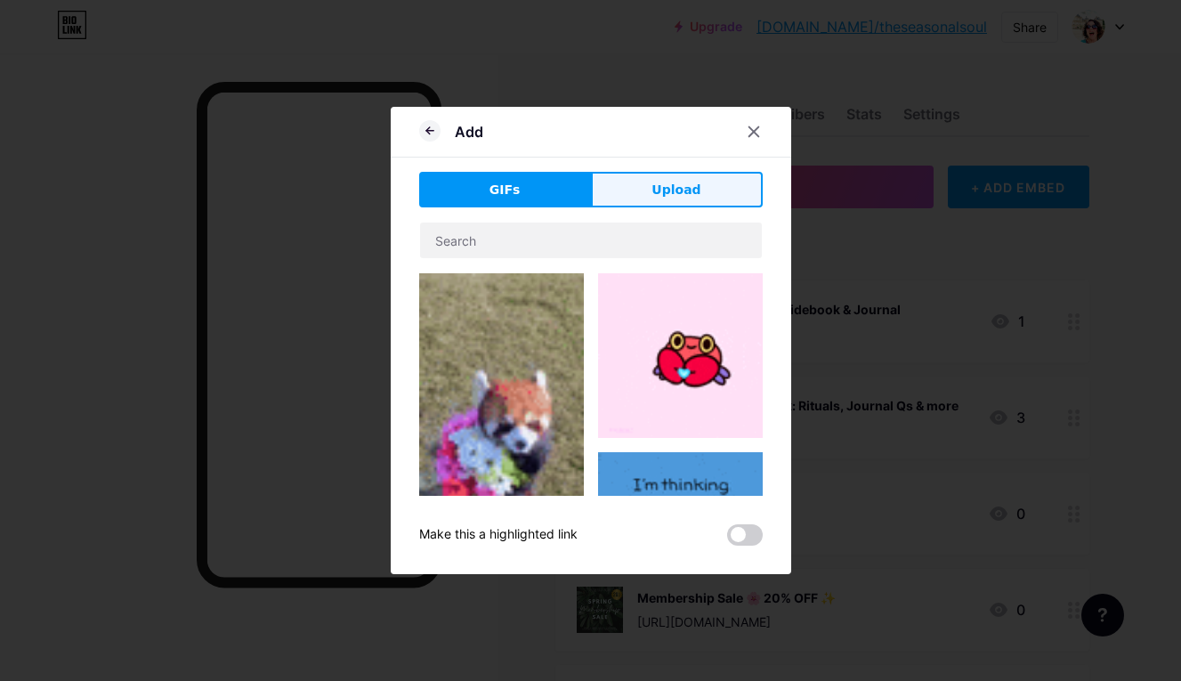
click at [680, 190] on span "Upload" at bounding box center [675, 190] width 49 height 19
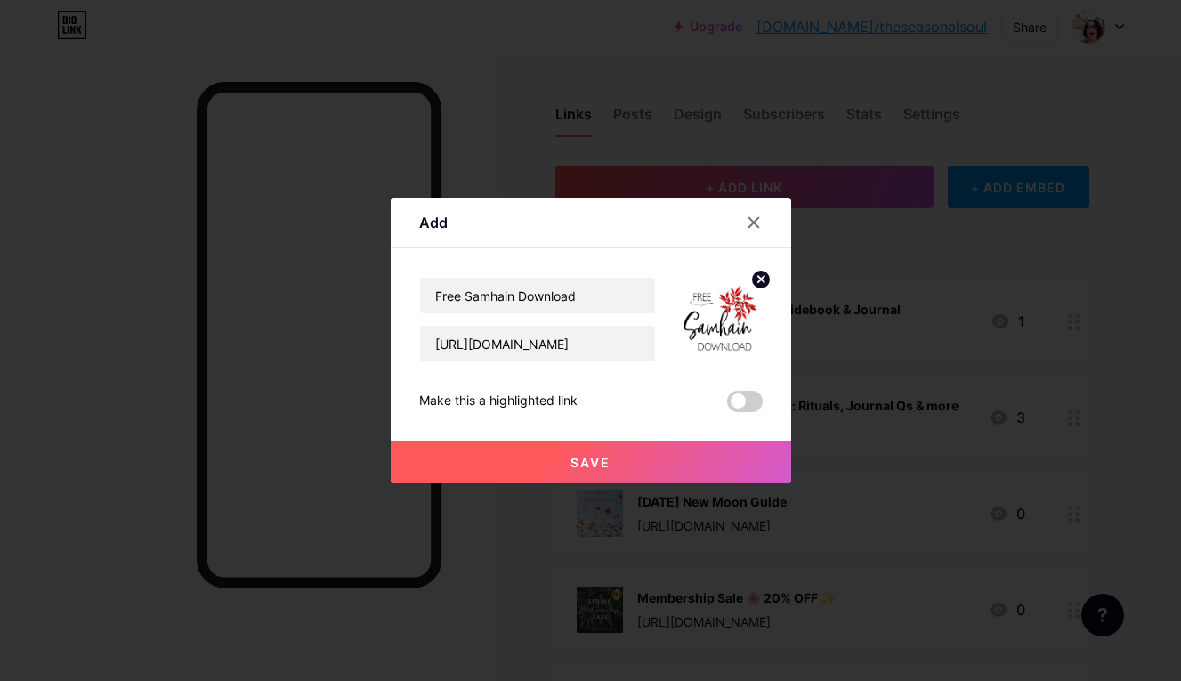
click at [589, 465] on span "Save" at bounding box center [590, 462] width 40 height 15
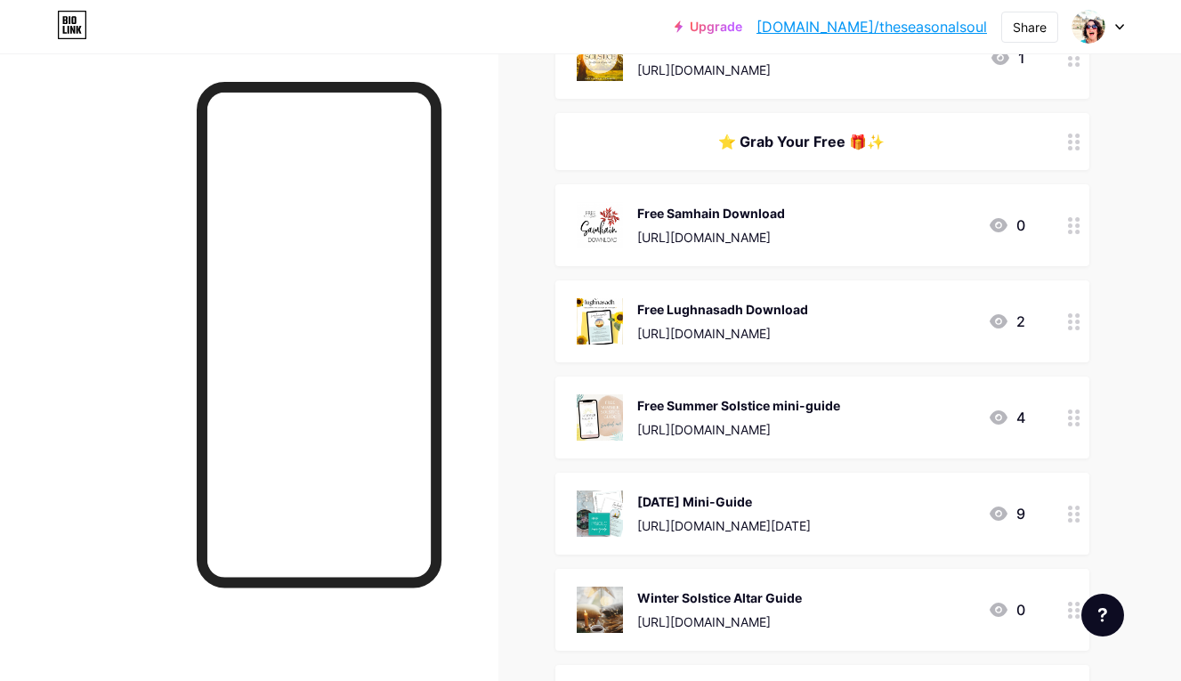
scroll to position [0, 0]
